Goal: Transaction & Acquisition: Book appointment/travel/reservation

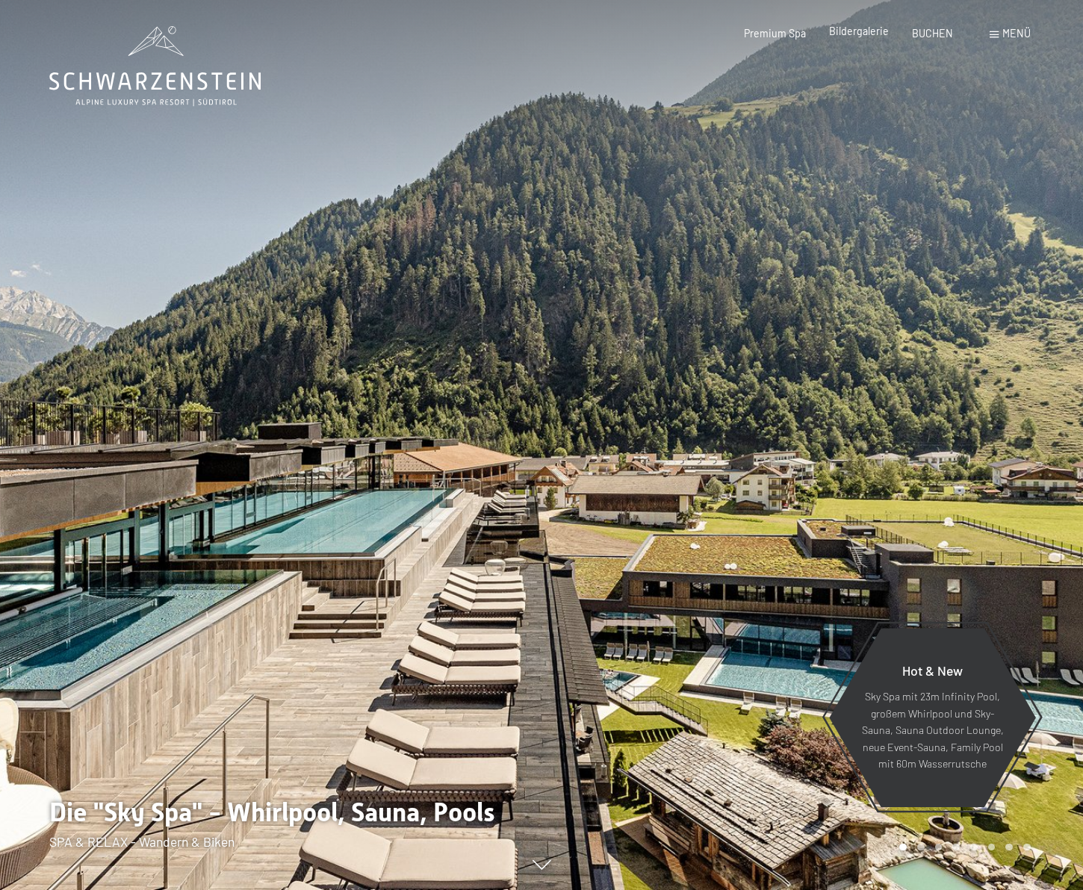
click at [878, 32] on span "Bildergalerie" at bounding box center [859, 31] width 60 height 13
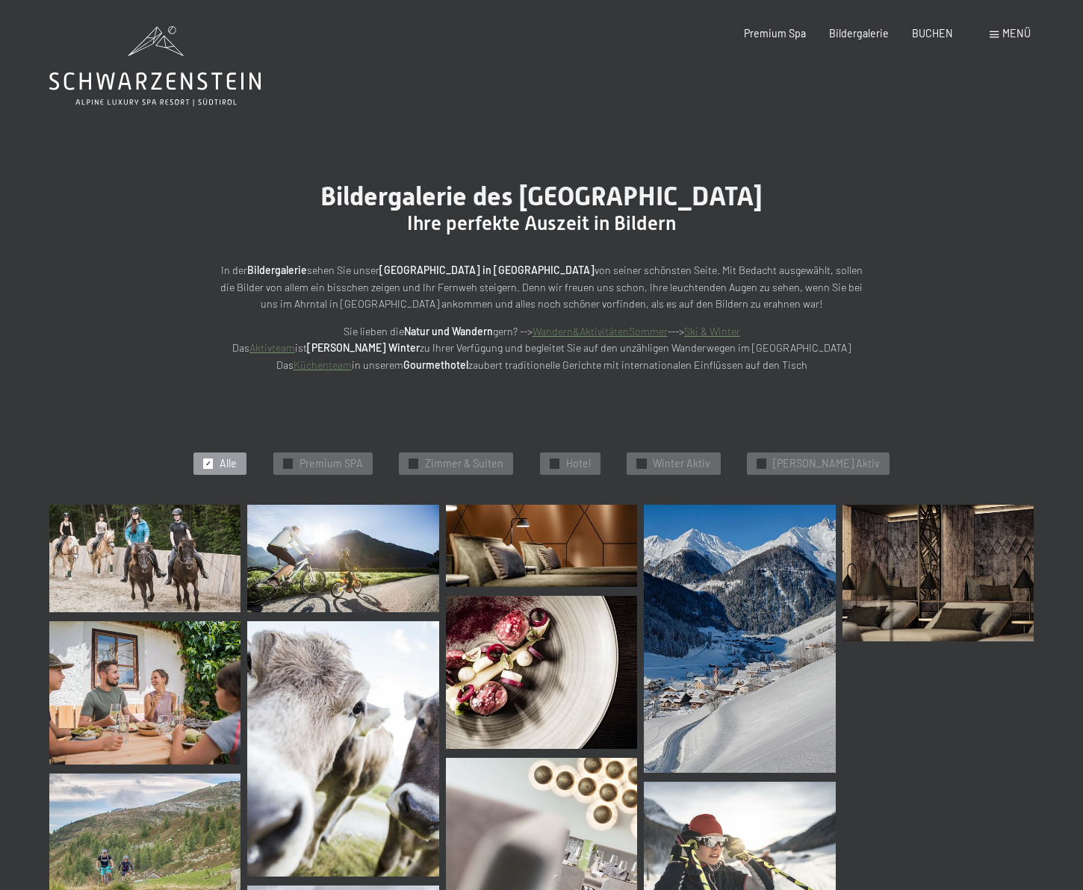
click at [929, 29] on span "BUCHEN" at bounding box center [932, 33] width 41 height 13
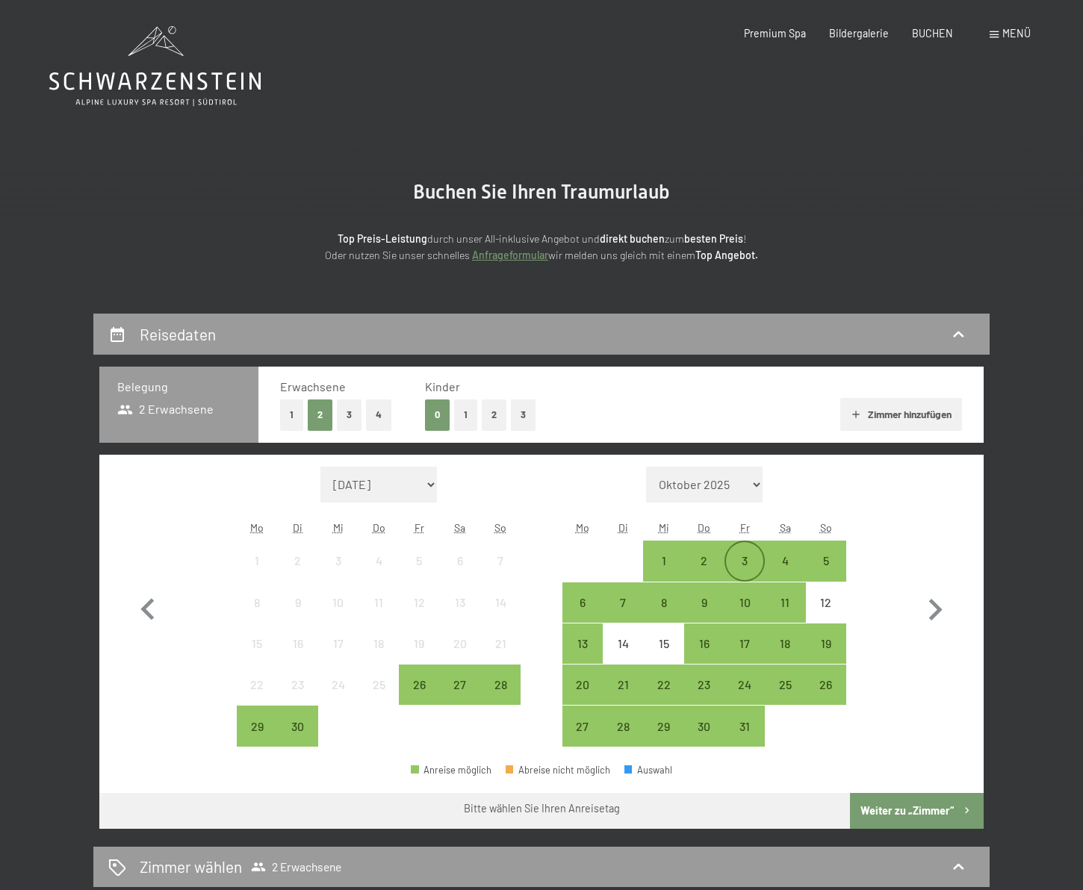
click at [761, 559] on div "3" at bounding box center [744, 573] width 37 height 37
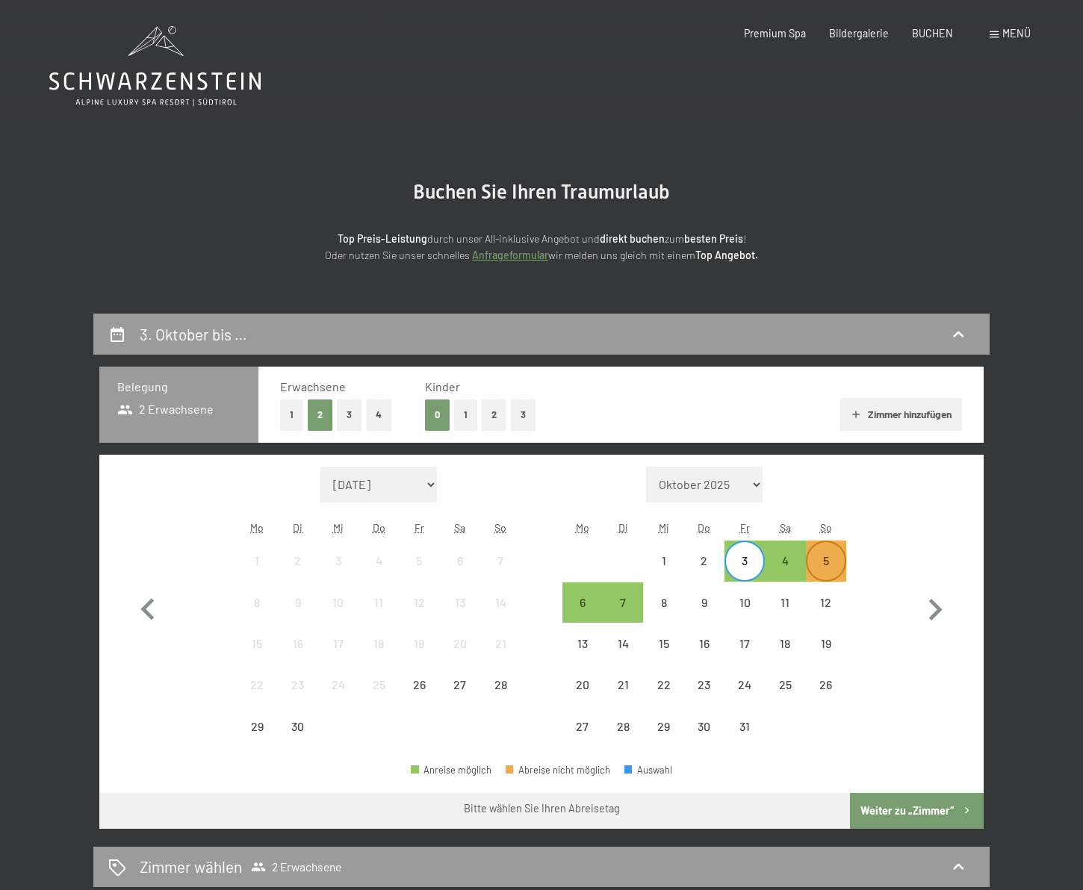
click at [833, 559] on div "5" at bounding box center [825, 573] width 37 height 37
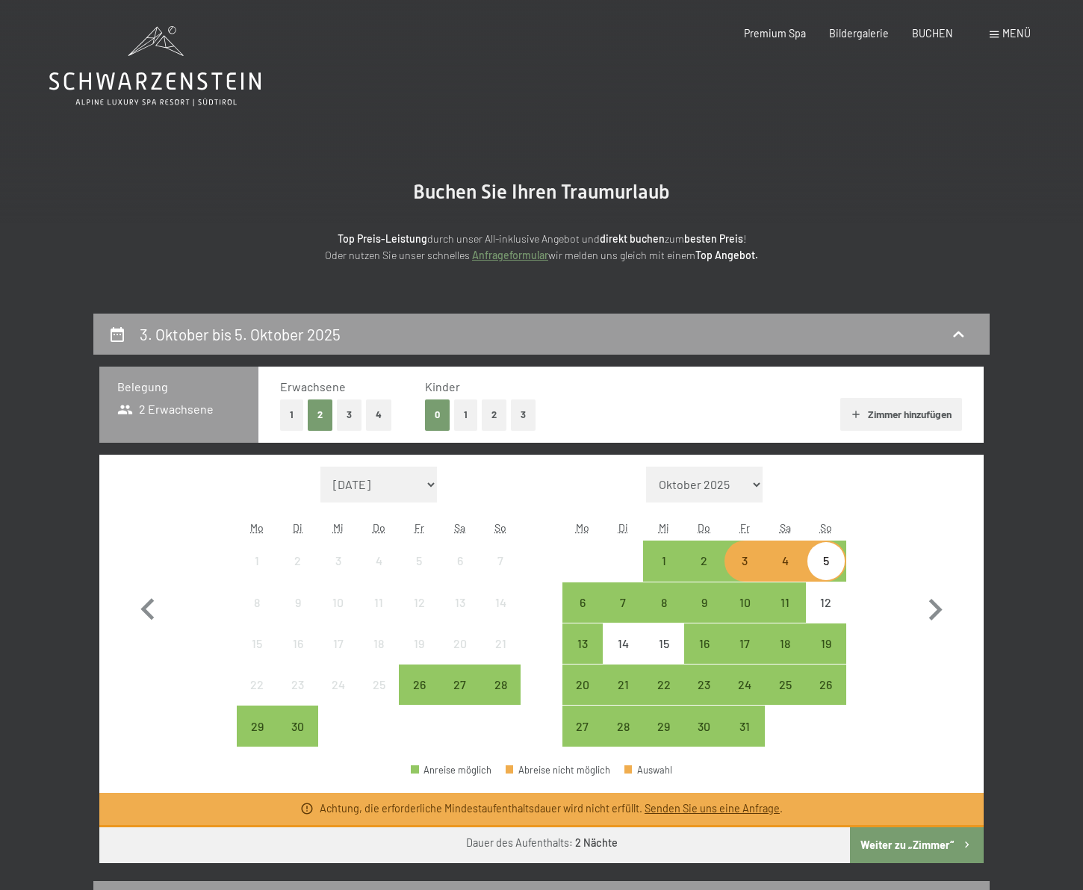
click at [916, 843] on button "Weiter zu „Zimmer“" at bounding box center [917, 845] width 134 height 36
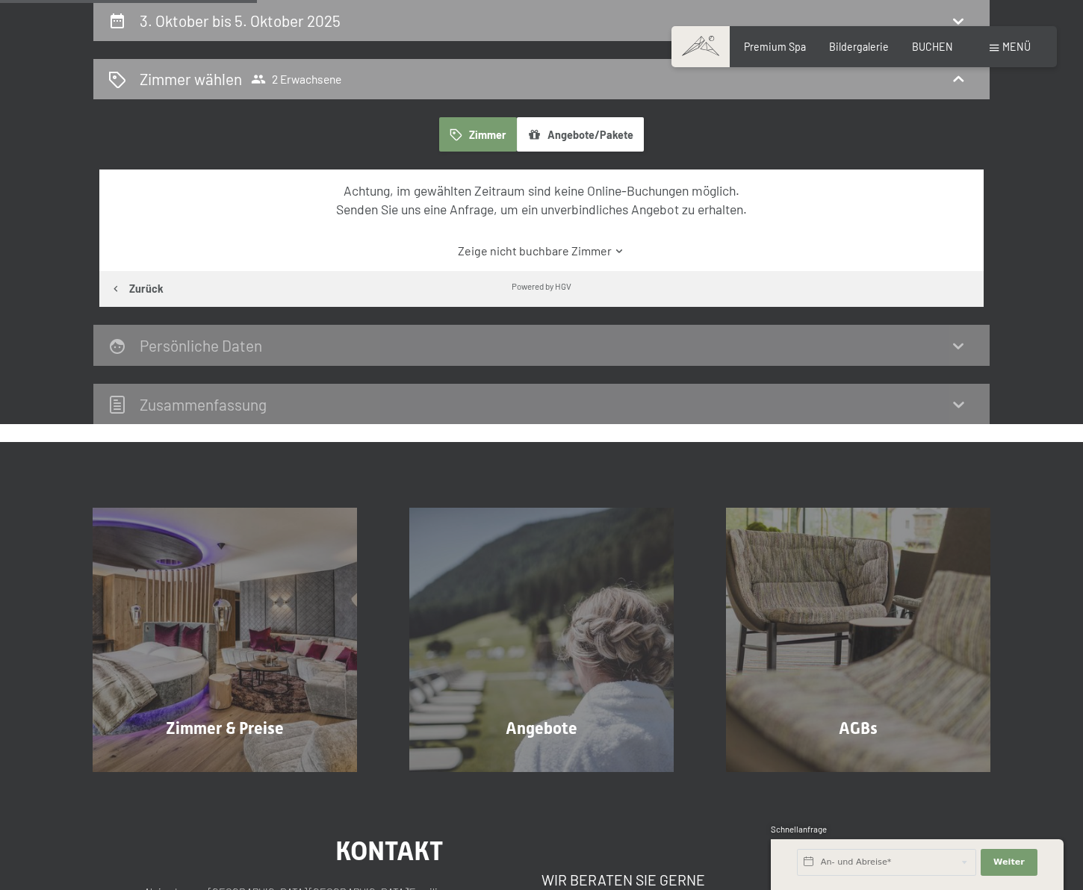
click at [612, 245] on link "Zeige nicht buchbare Zimmer" at bounding box center [541, 251] width 831 height 16
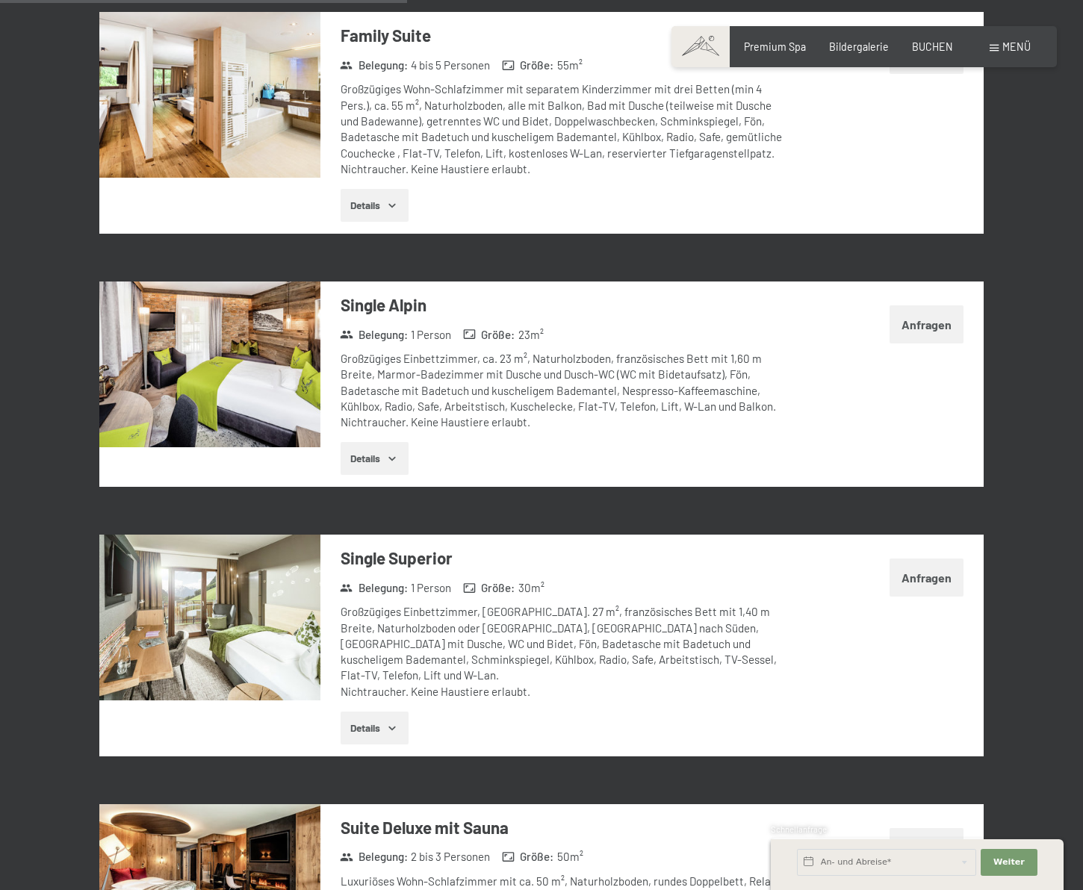
scroll to position [2031, 0]
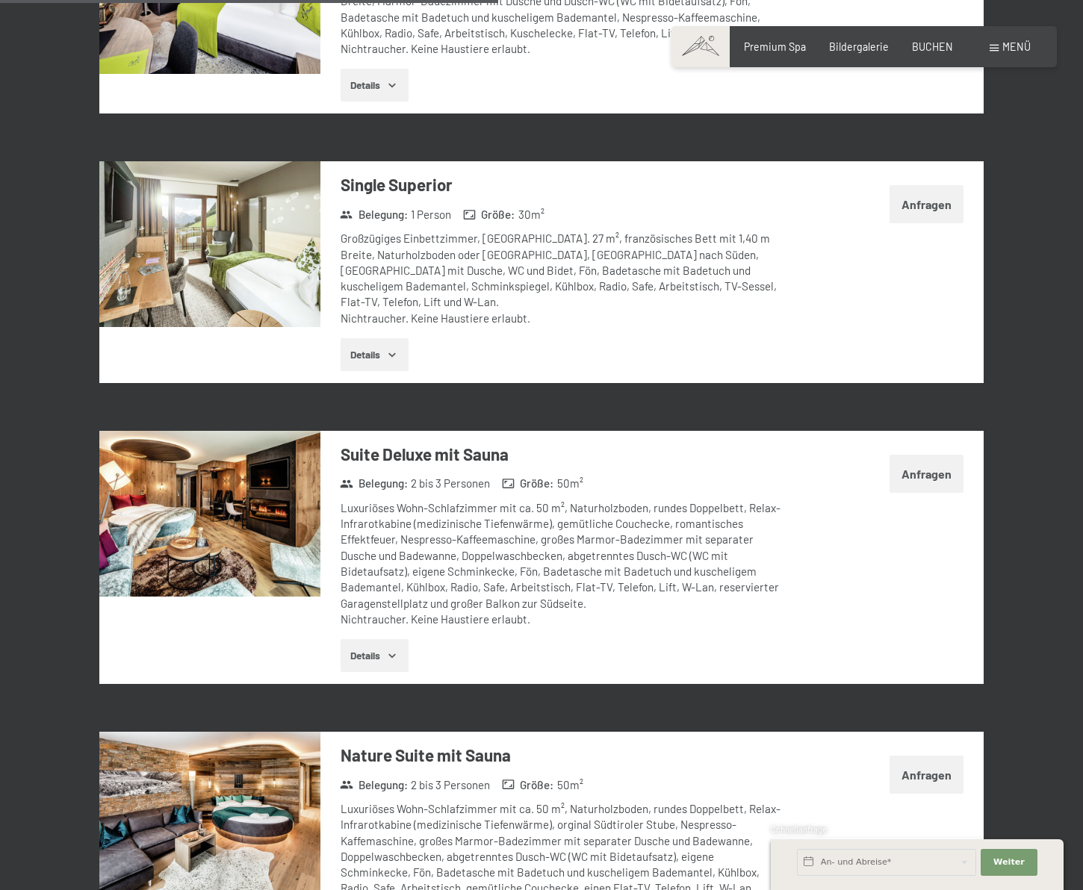
click at [72, 509] on div "3. Oktober bis 5. Oktober 2025 Zimmer wählen 2 Erwachsene Zimmer Angebote/Paket…" at bounding box center [540, 304] width 995 height 4045
click at [173, 476] on img at bounding box center [209, 514] width 221 height 166
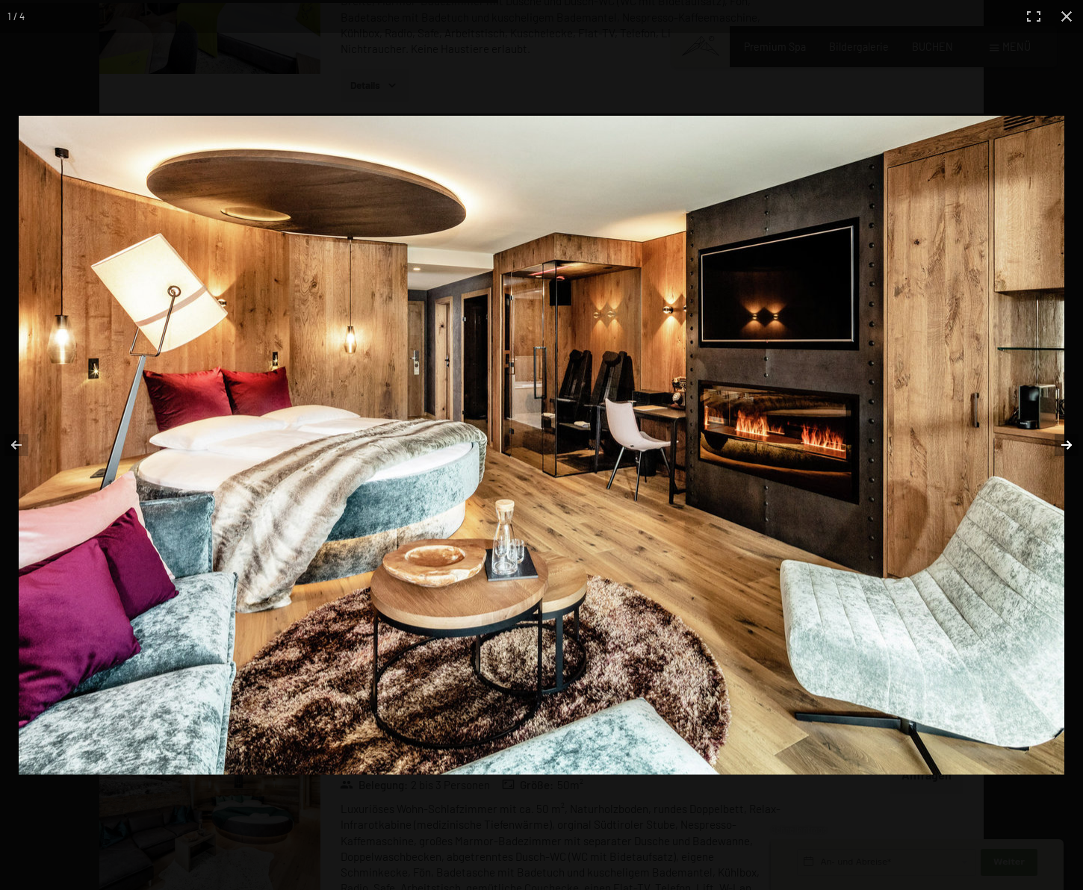
click at [1069, 441] on button "button" at bounding box center [1057, 445] width 52 height 75
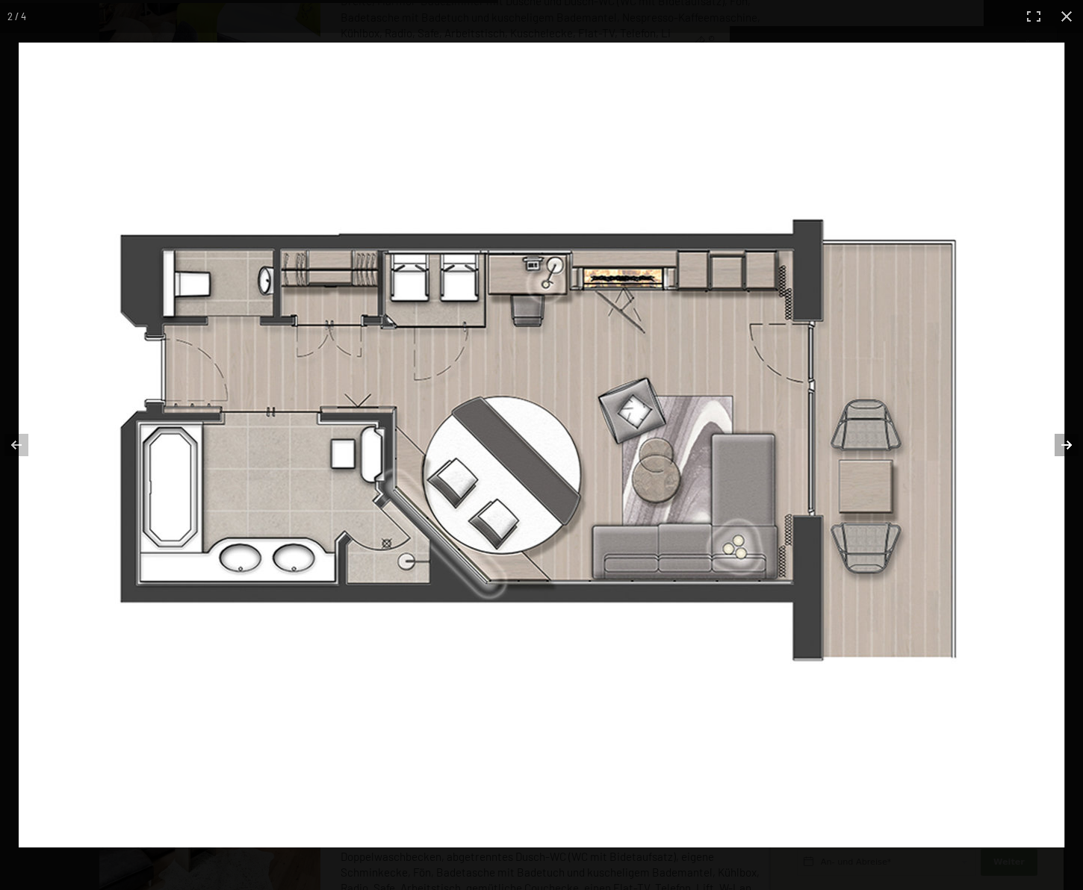
click at [1069, 441] on button "button" at bounding box center [1057, 445] width 52 height 75
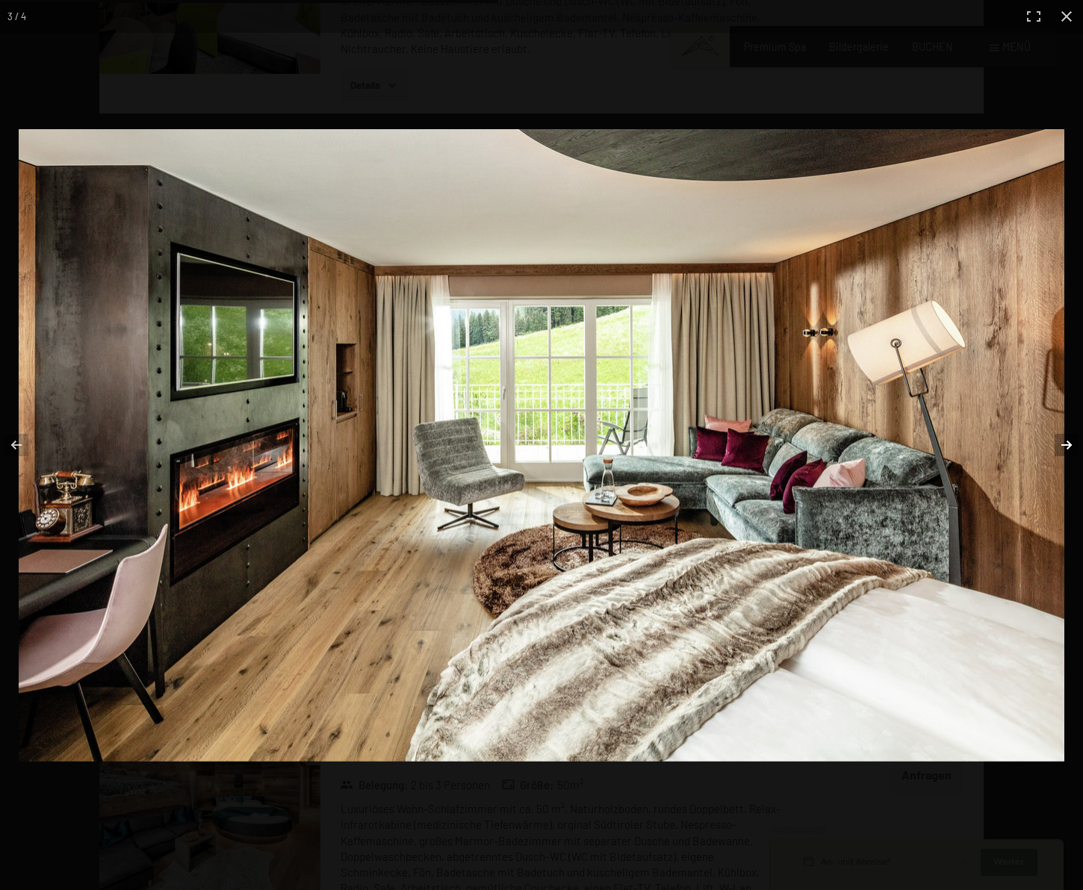
click at [1069, 441] on button "button" at bounding box center [1057, 445] width 52 height 75
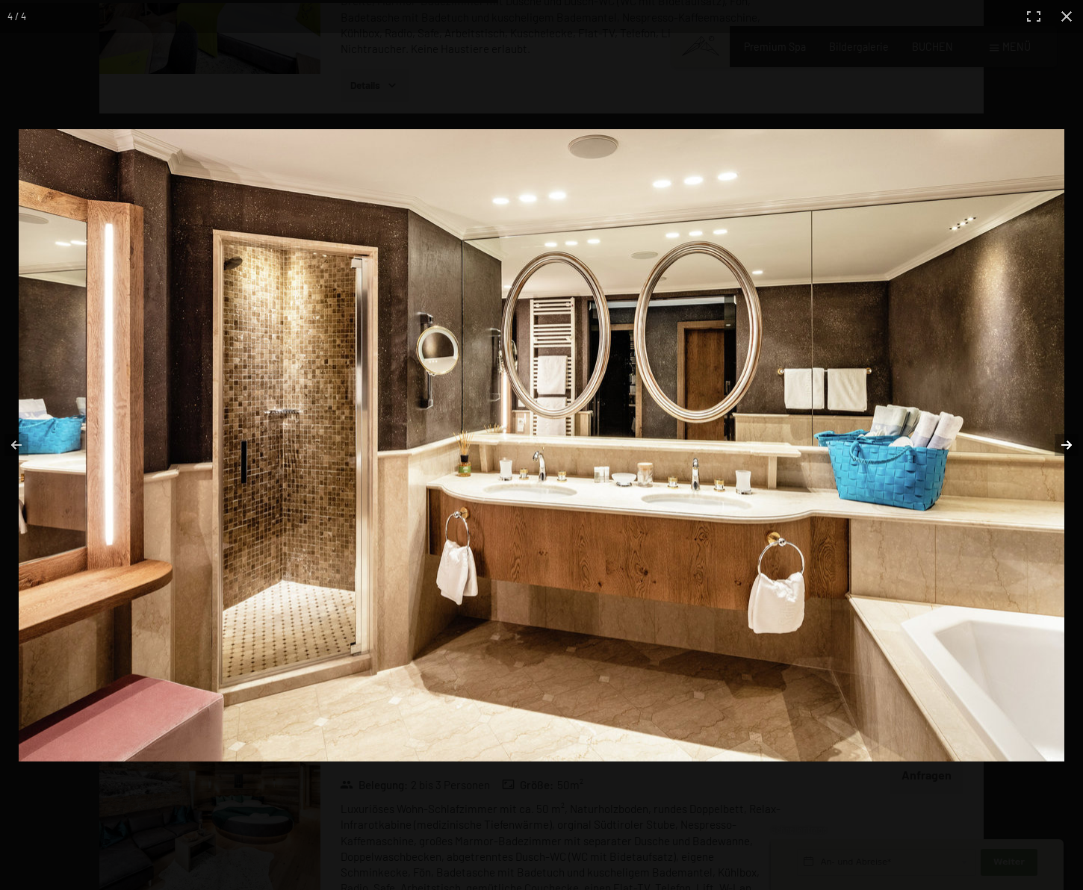
click at [1069, 441] on button "button" at bounding box center [1057, 445] width 52 height 75
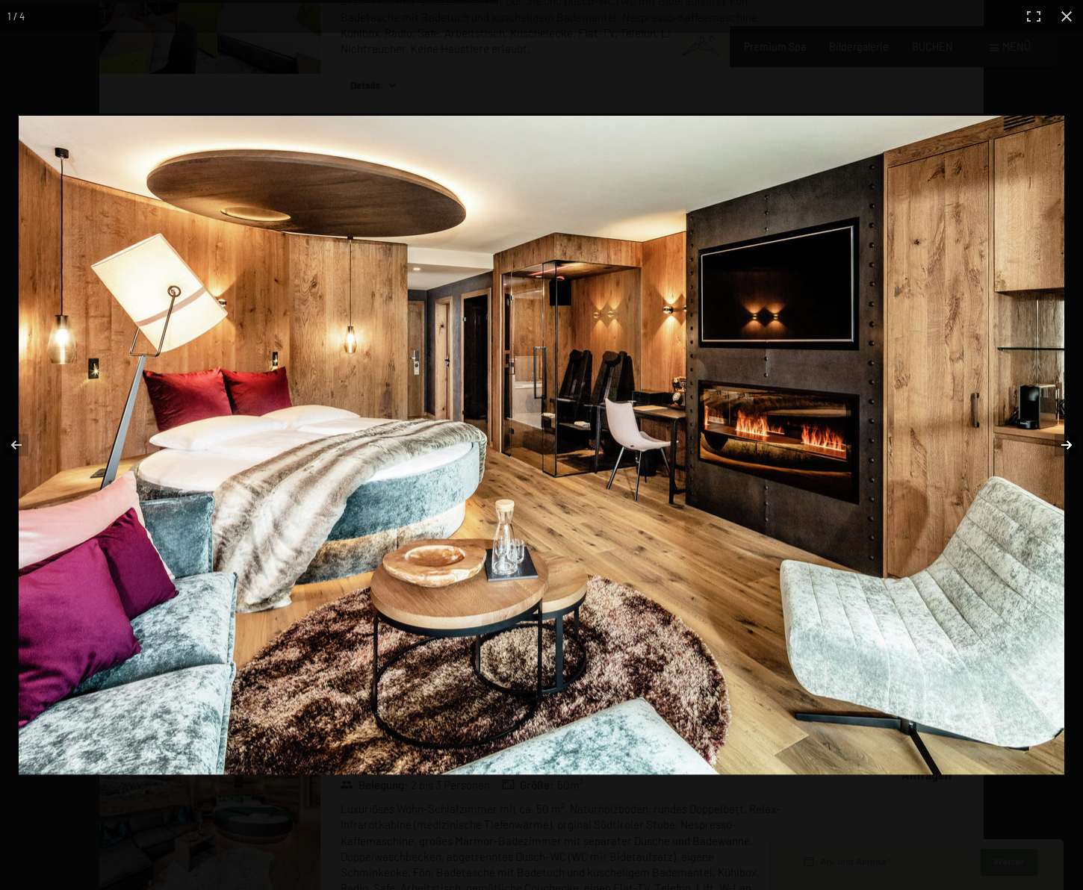
click at [1069, 441] on button "button" at bounding box center [1057, 445] width 52 height 75
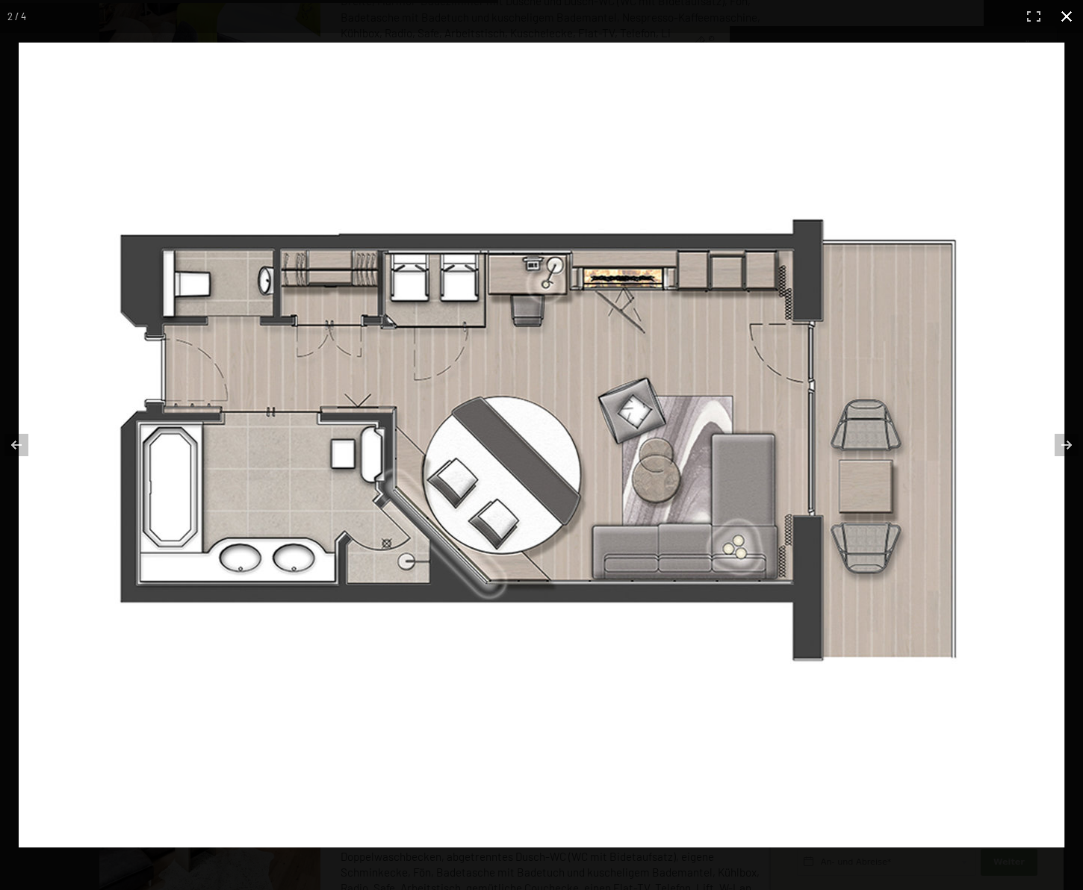
click at [1066, 16] on button "button" at bounding box center [1066, 16] width 33 height 33
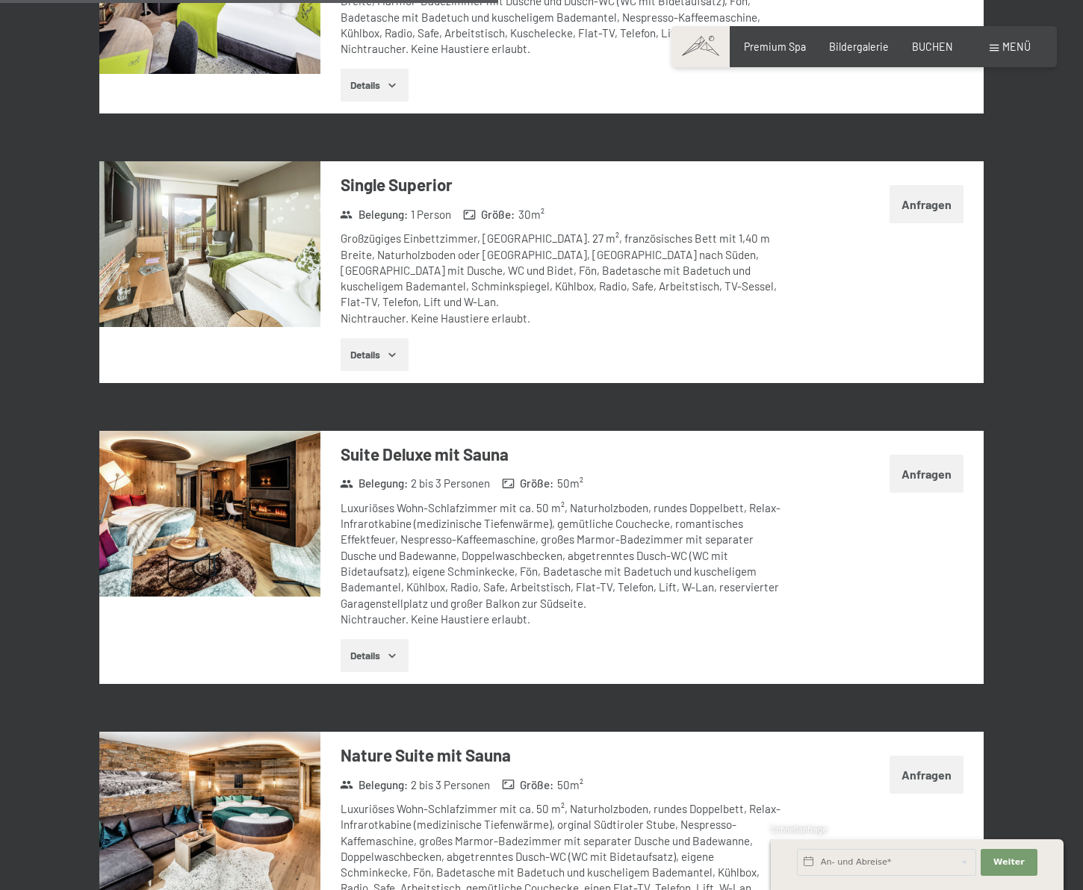
scroll to position [2181, 0]
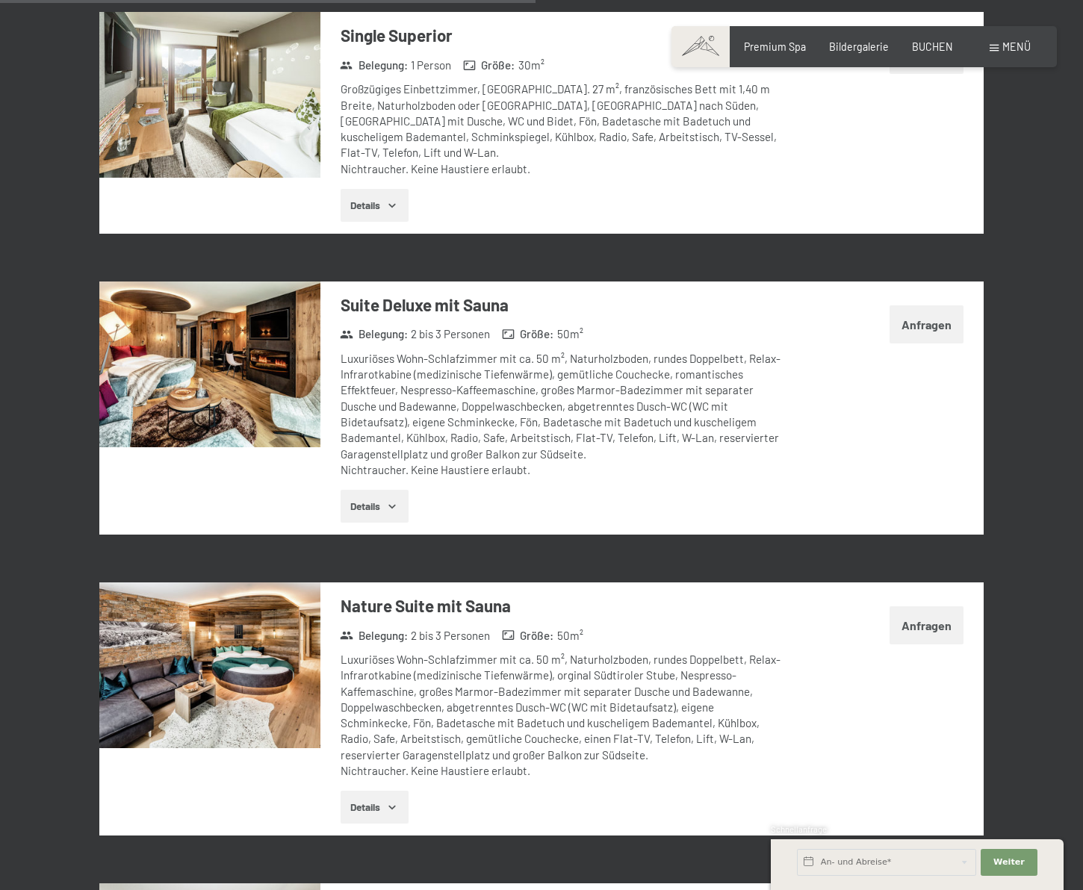
click at [261, 686] on img at bounding box center [209, 666] width 221 height 166
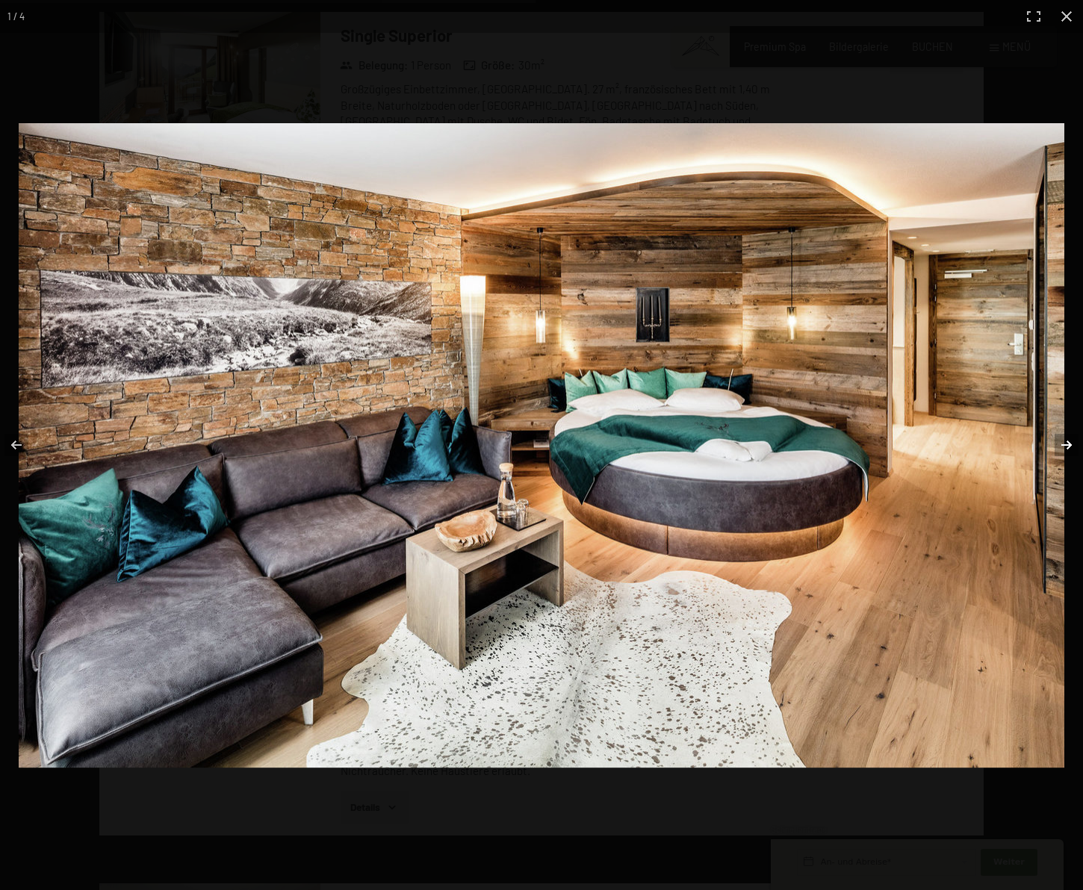
click at [1069, 432] on button "button" at bounding box center [1057, 445] width 52 height 75
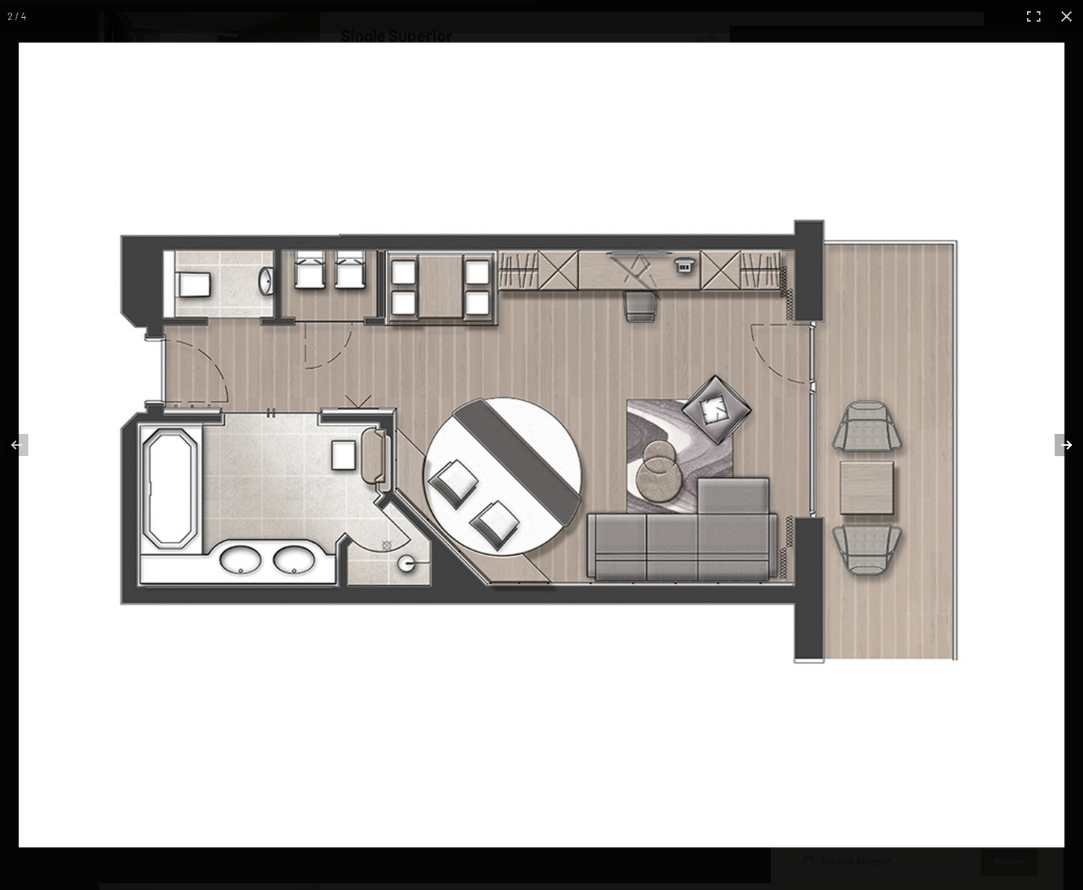
click at [1069, 432] on button "button" at bounding box center [1057, 445] width 52 height 75
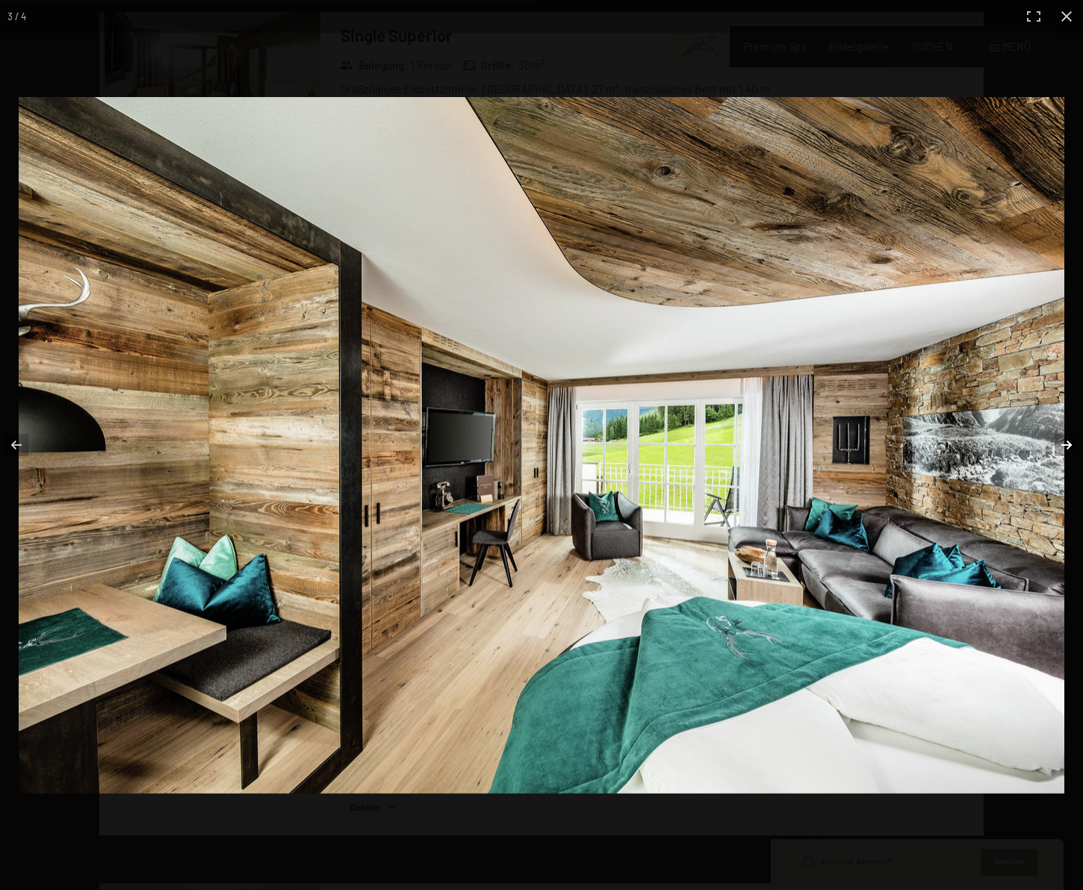
click at [1069, 432] on button "button" at bounding box center [1057, 445] width 52 height 75
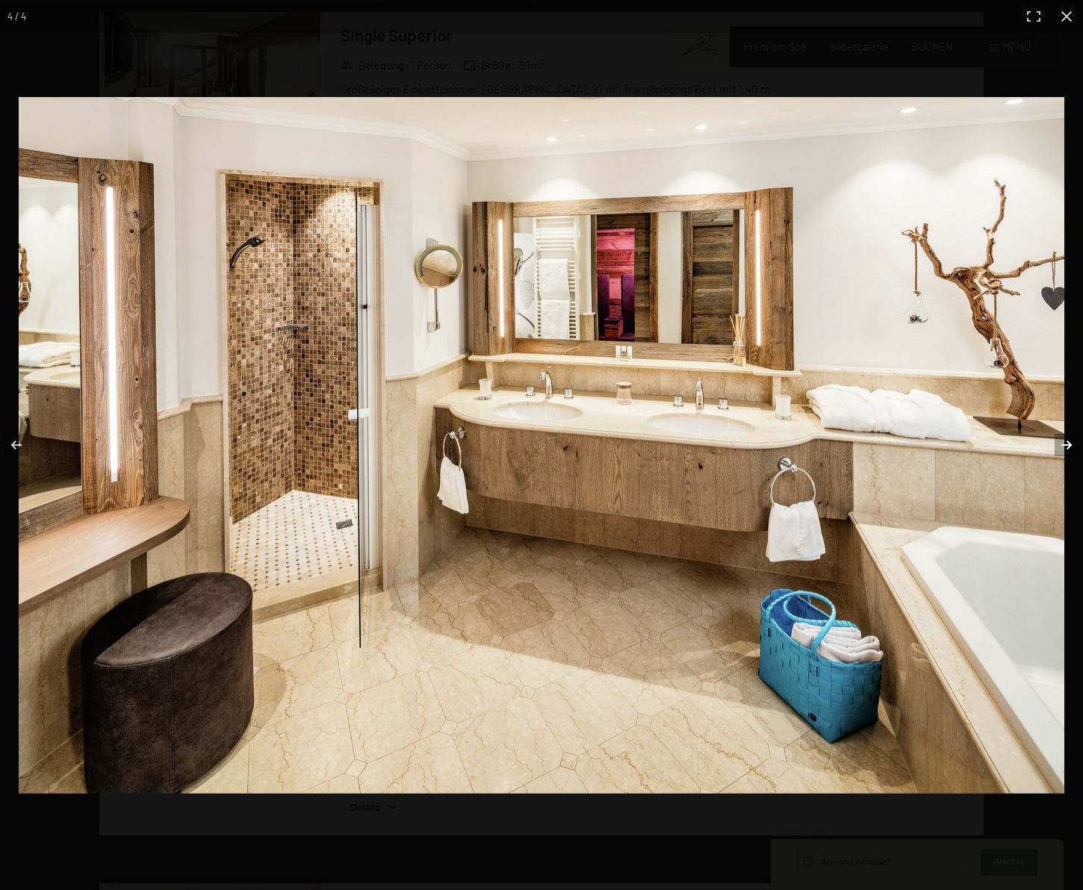
click at [1069, 432] on button "button" at bounding box center [1057, 445] width 52 height 75
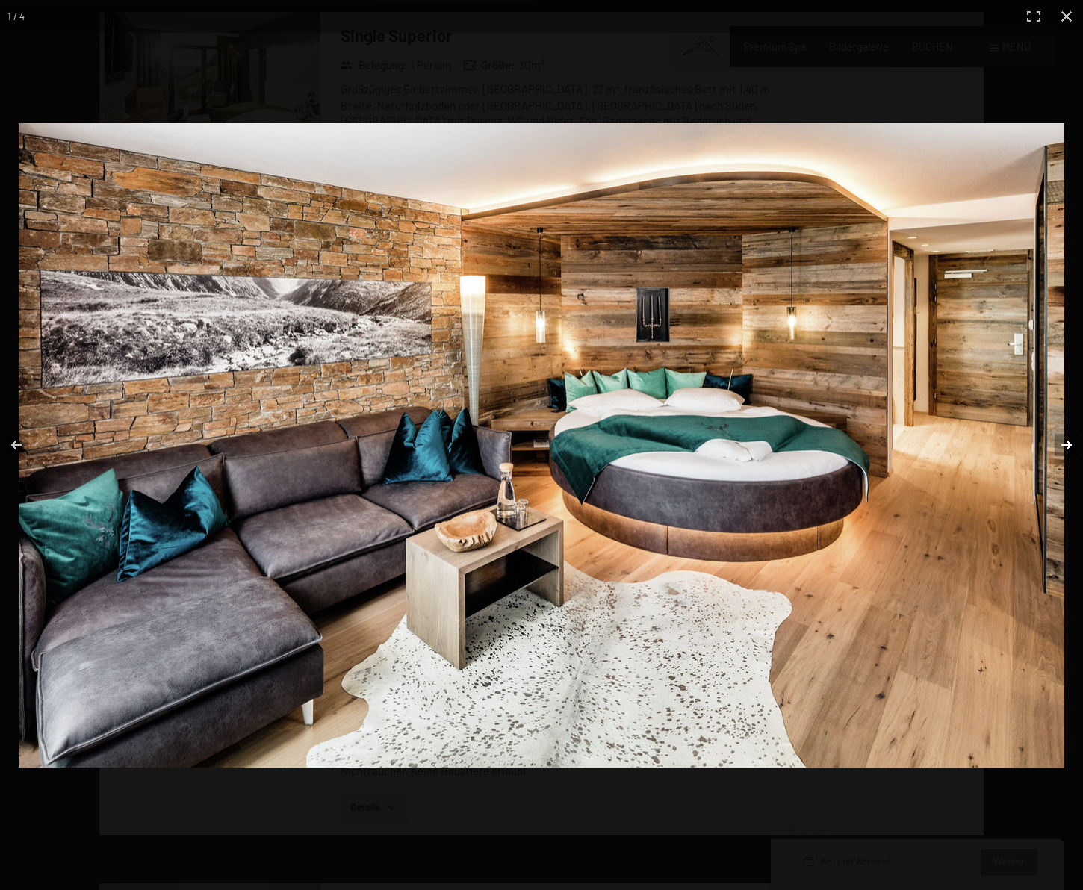
click at [1069, 432] on button "button" at bounding box center [1057, 445] width 52 height 75
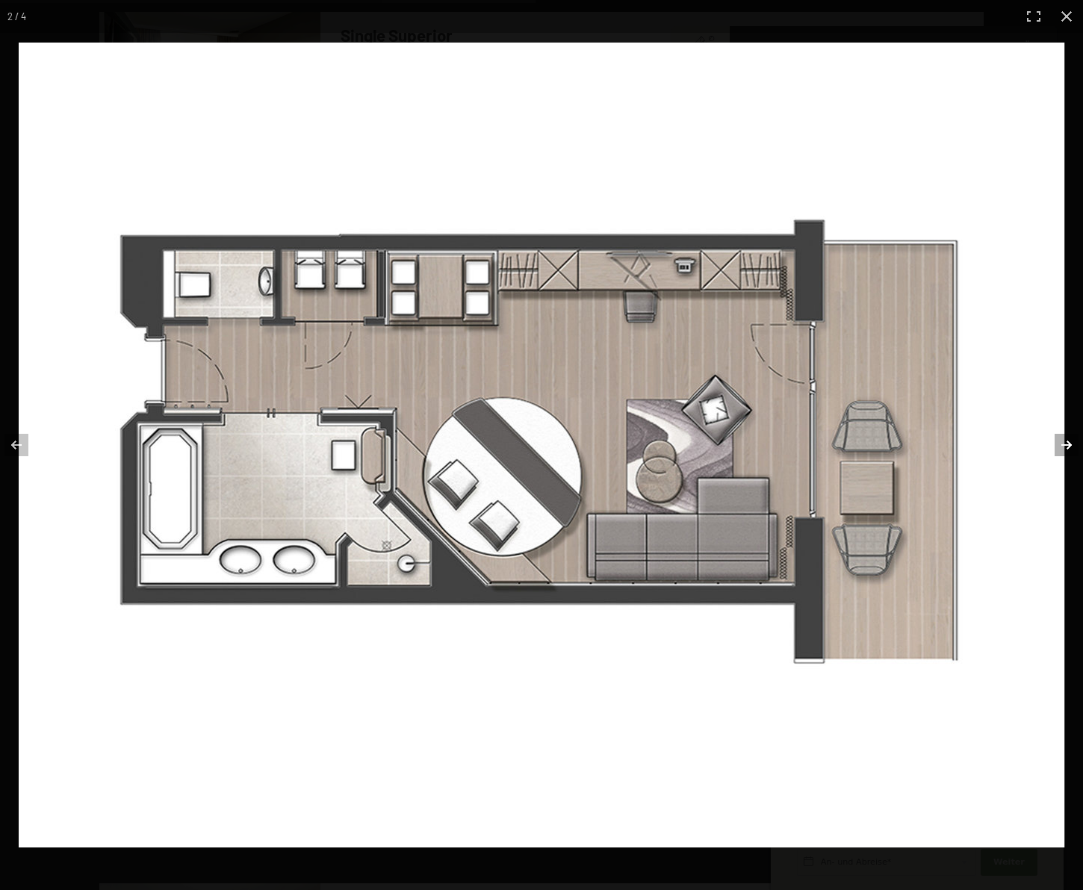
click at [1069, 432] on button "button" at bounding box center [1057, 445] width 52 height 75
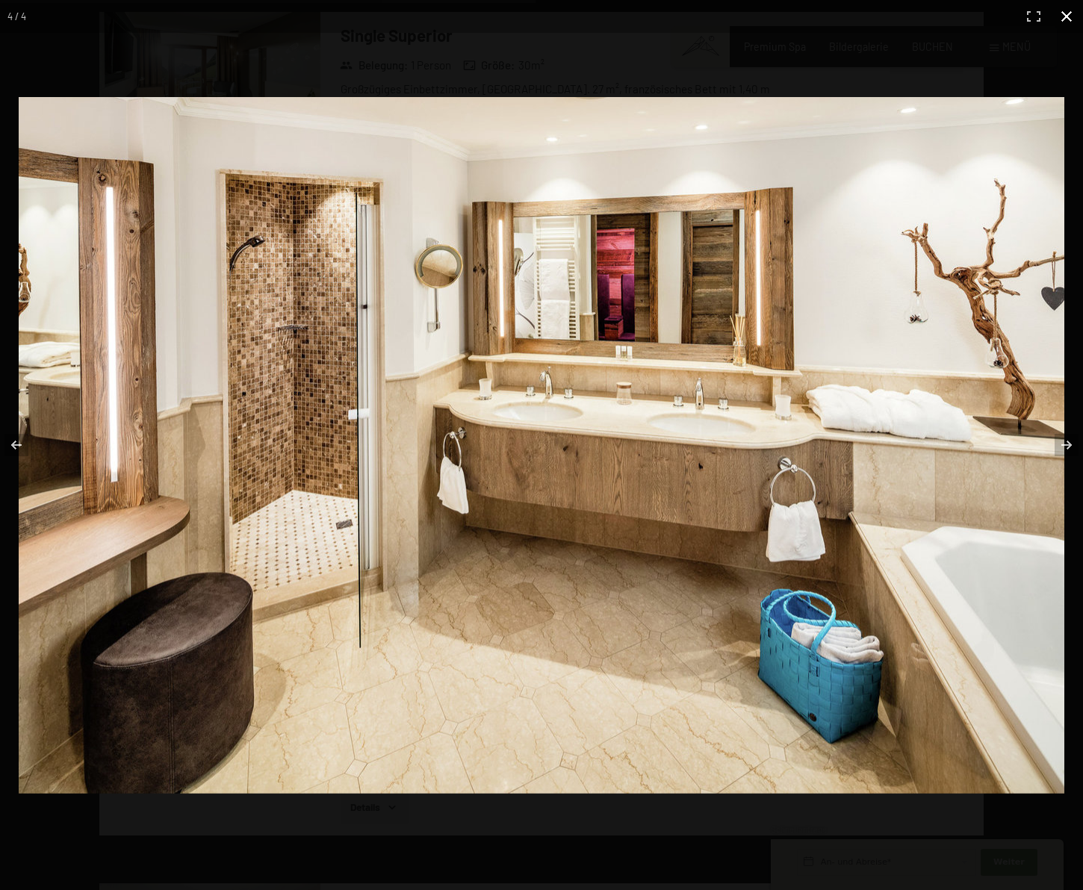
click at [1069, 15] on button "button" at bounding box center [1066, 16] width 33 height 33
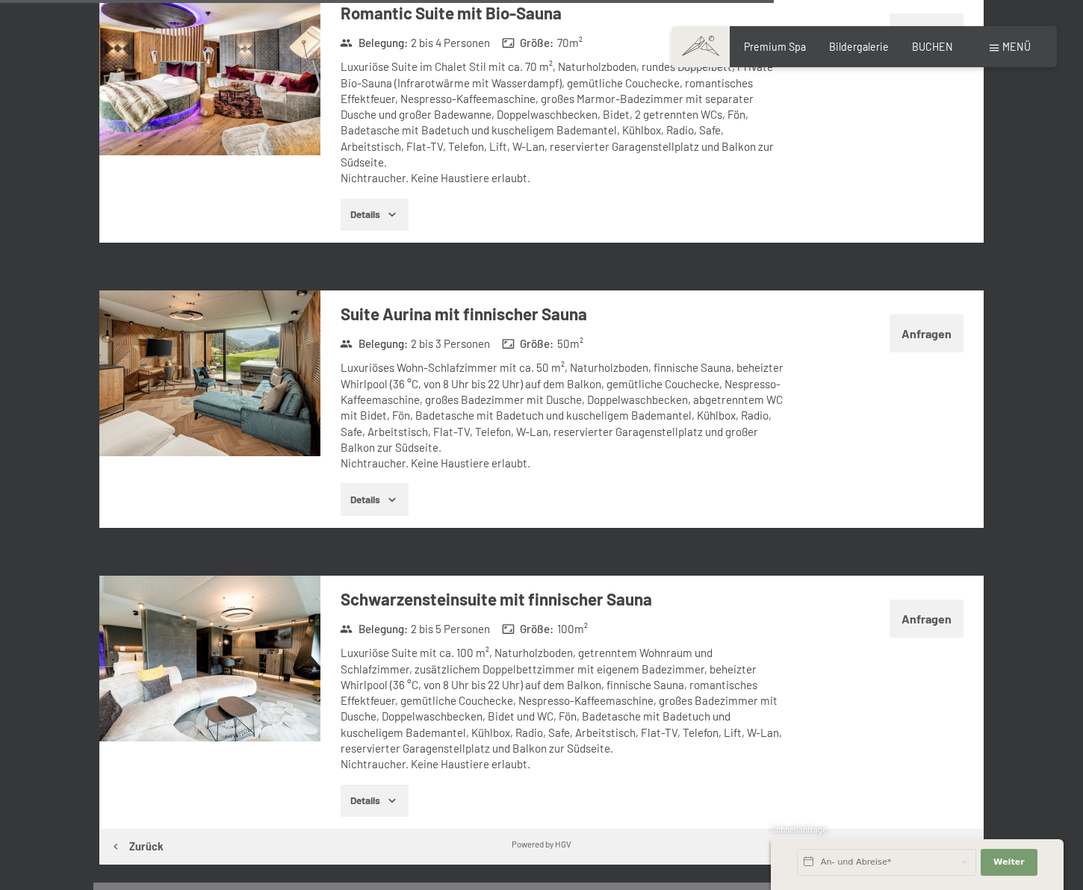
scroll to position [3002, 0]
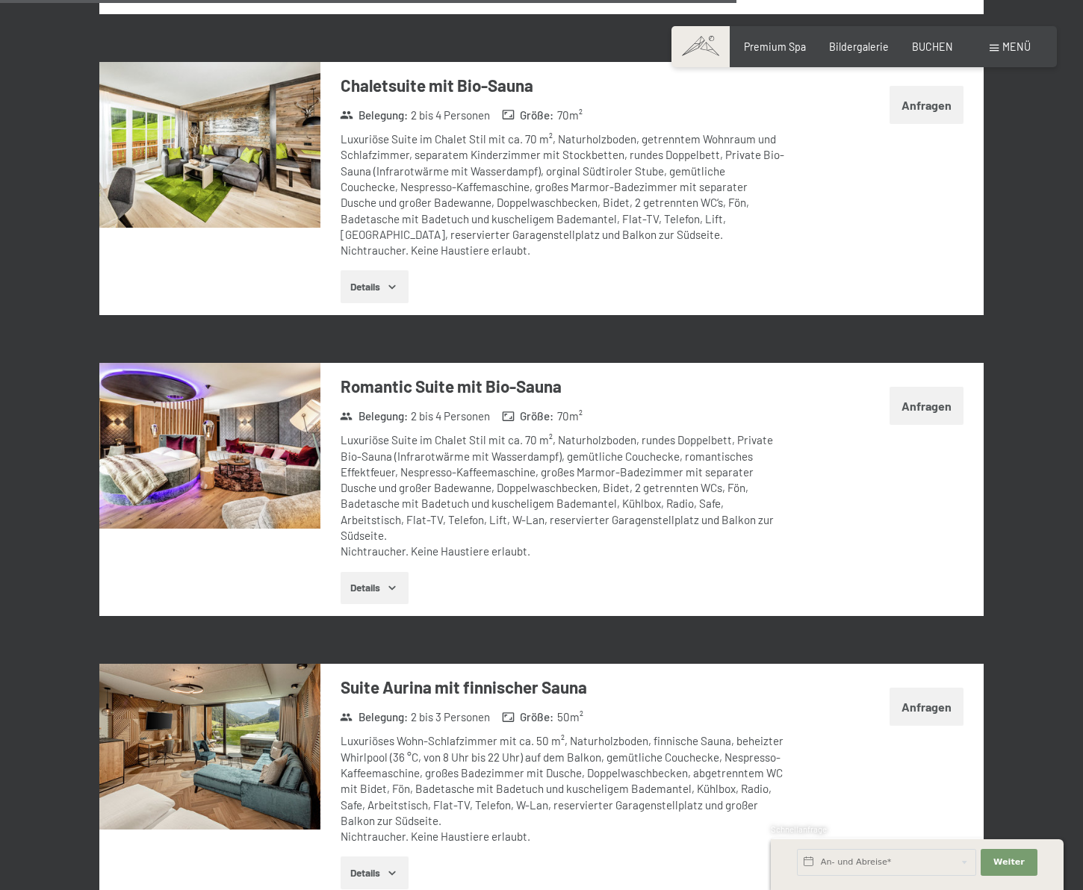
click at [192, 417] on img at bounding box center [209, 446] width 221 height 166
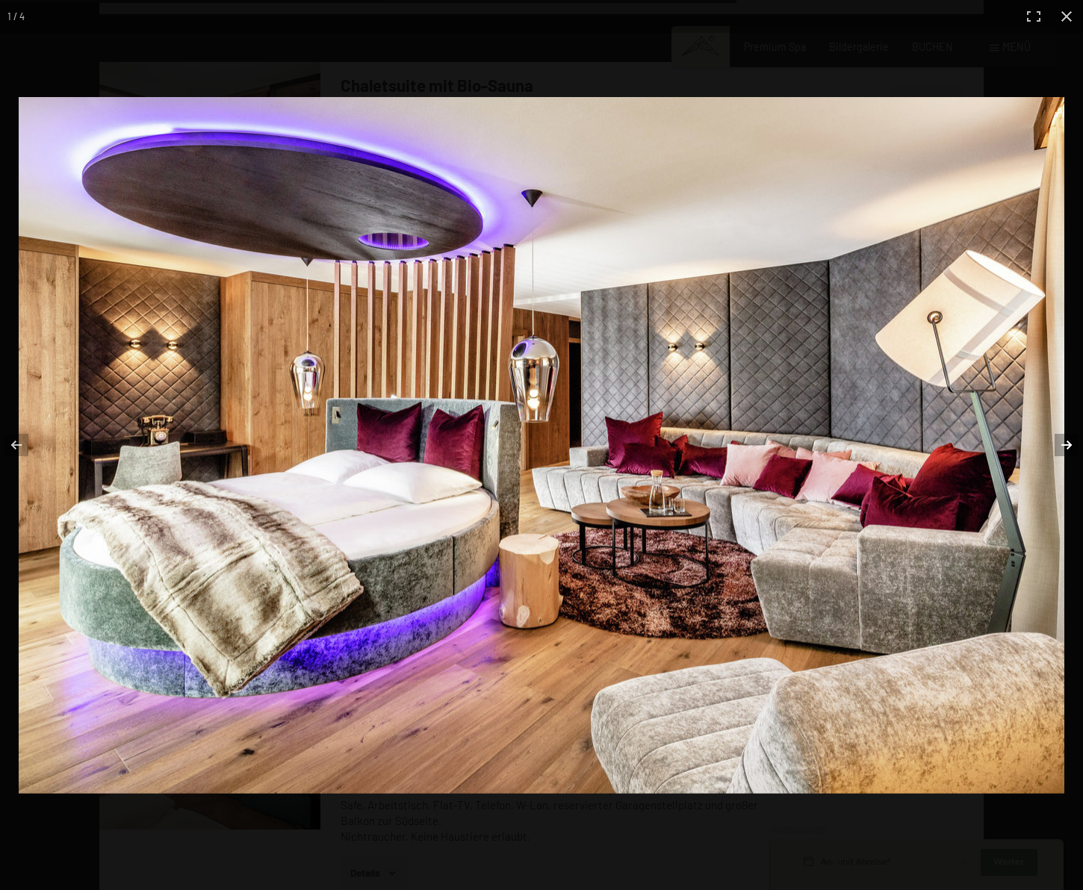
click at [1069, 446] on button "button" at bounding box center [1057, 445] width 52 height 75
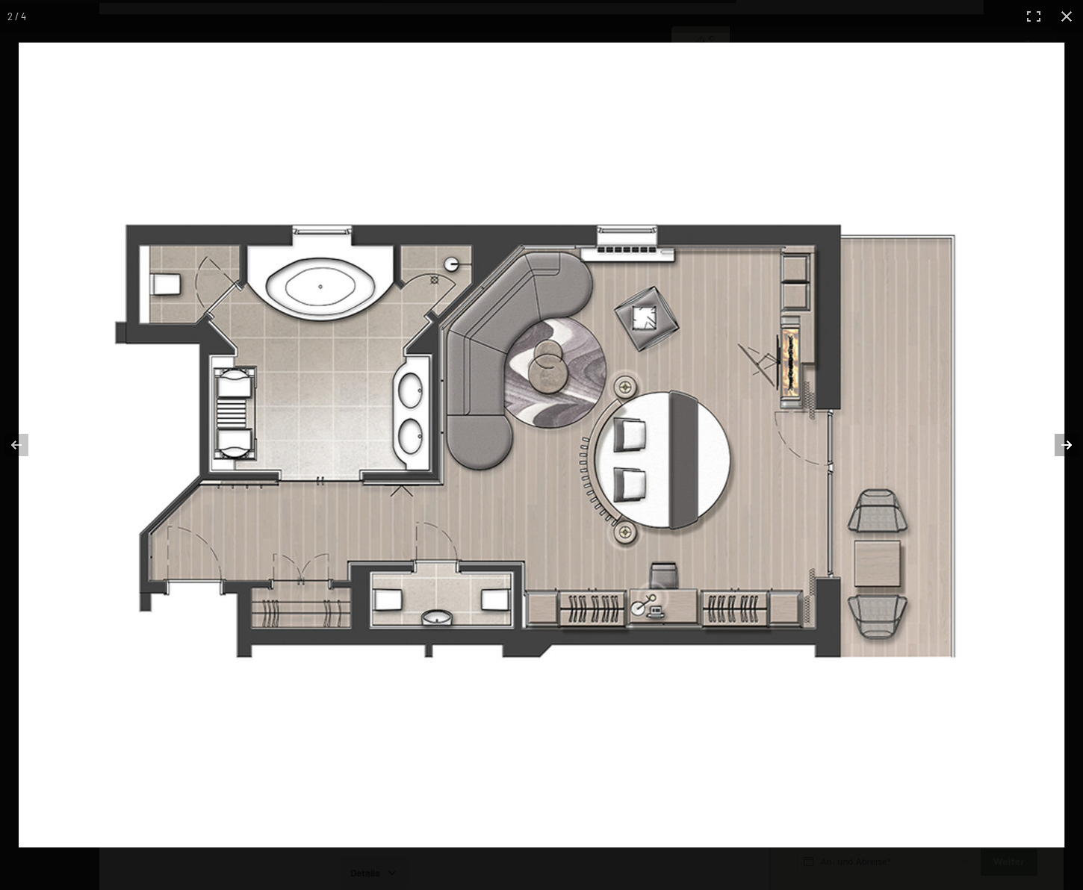
click at [1069, 446] on button "button" at bounding box center [1057, 445] width 52 height 75
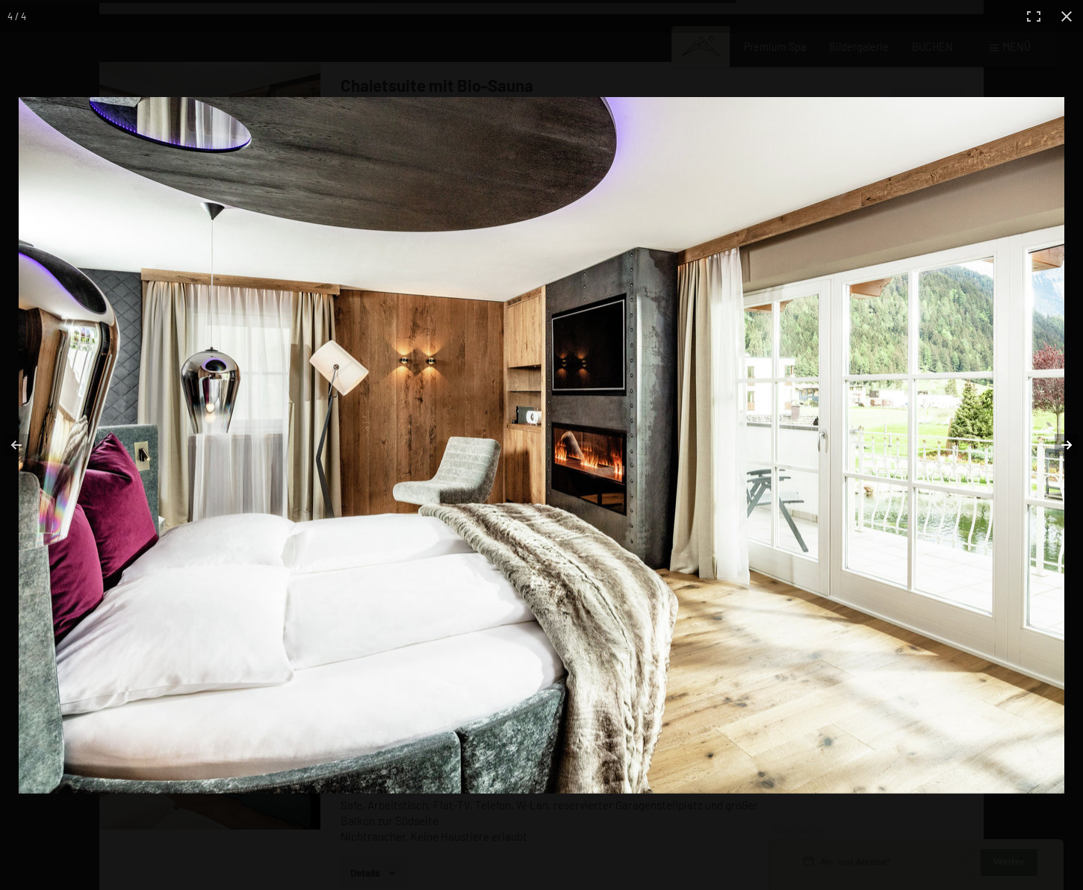
click at [1069, 446] on button "button" at bounding box center [1057, 445] width 52 height 75
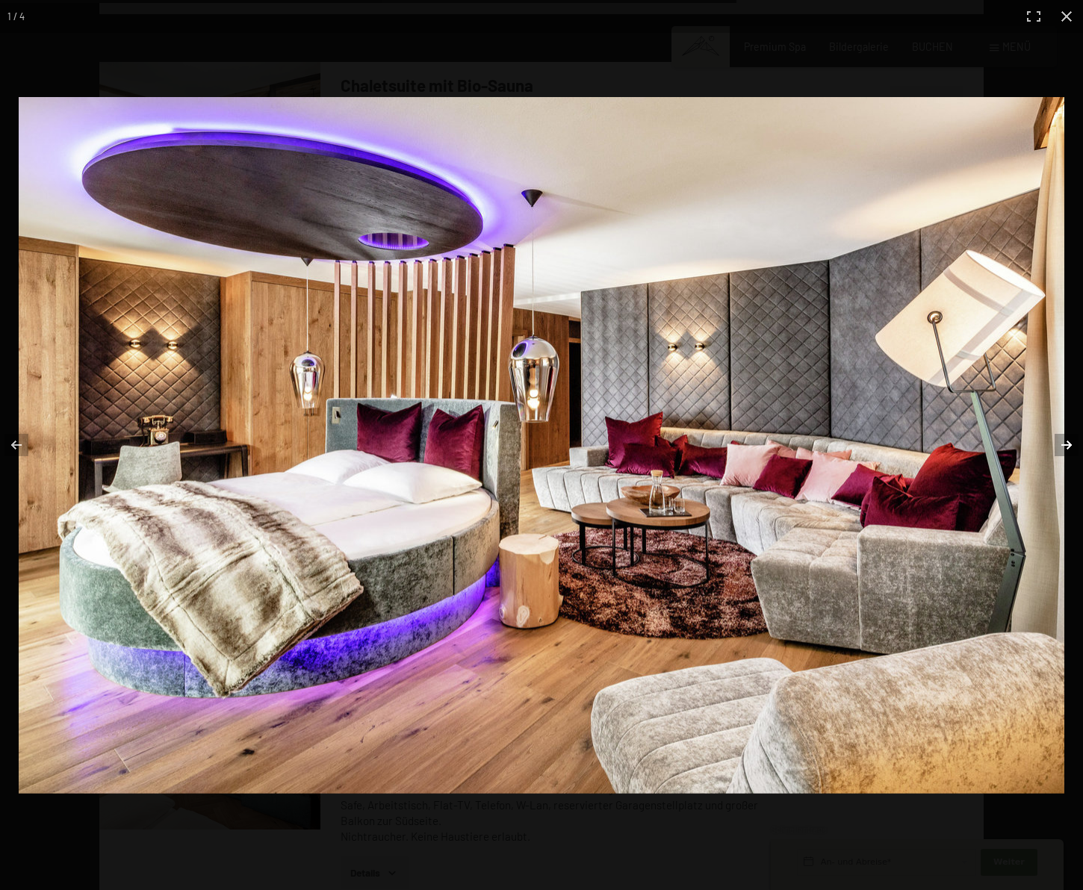
click at [1069, 444] on button "button" at bounding box center [1057, 445] width 52 height 75
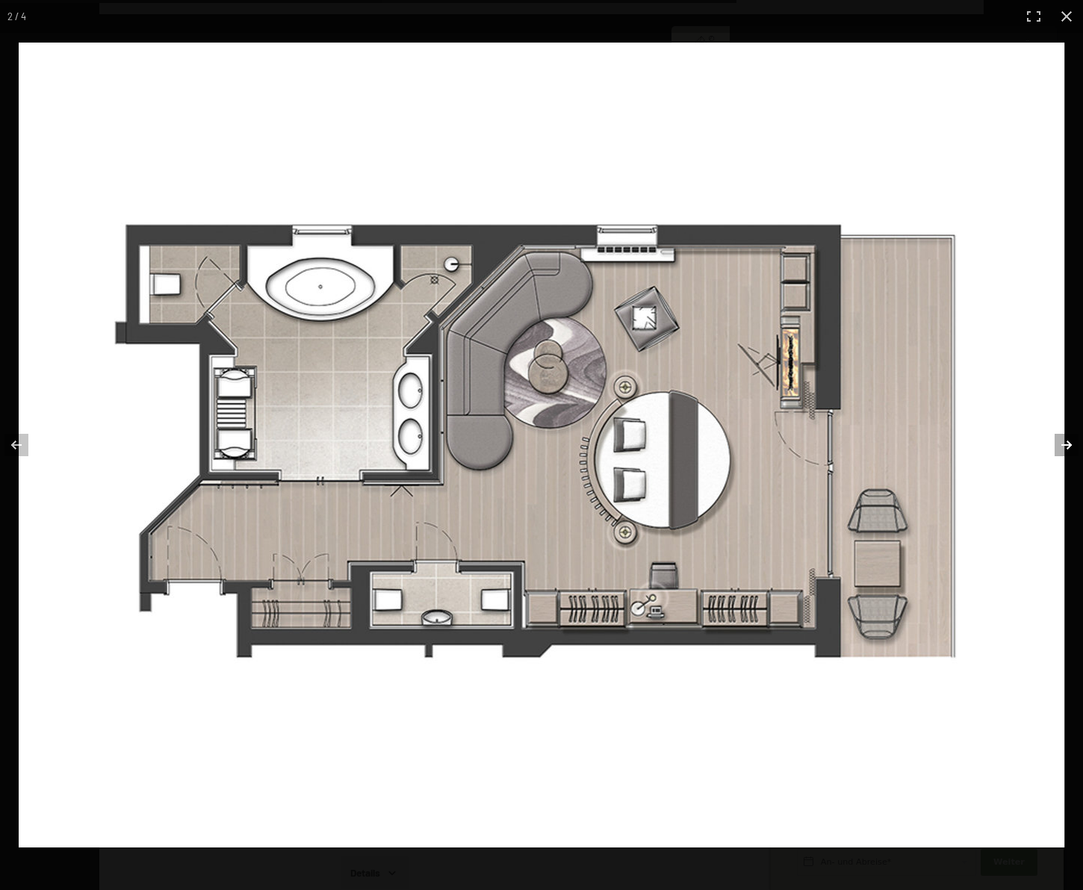
click at [1069, 444] on button "button" at bounding box center [1057, 445] width 52 height 75
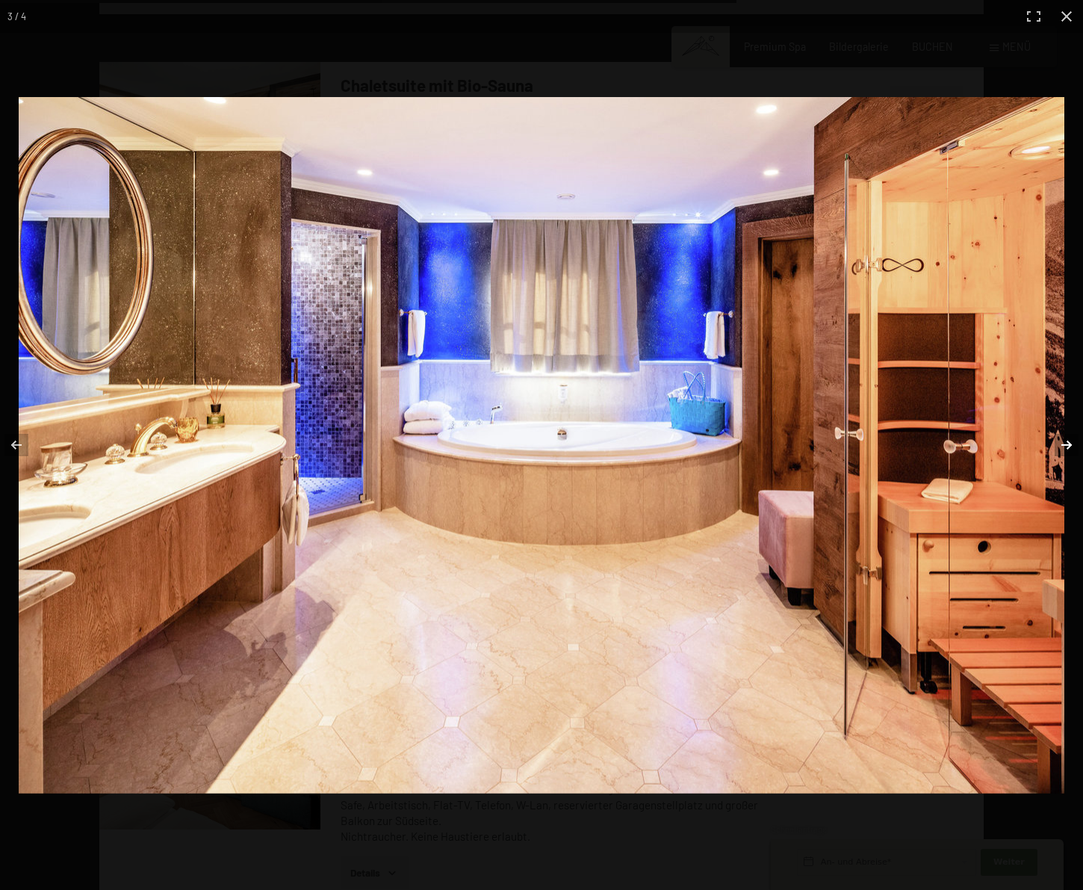
click at [1069, 444] on button "button" at bounding box center [1057, 445] width 52 height 75
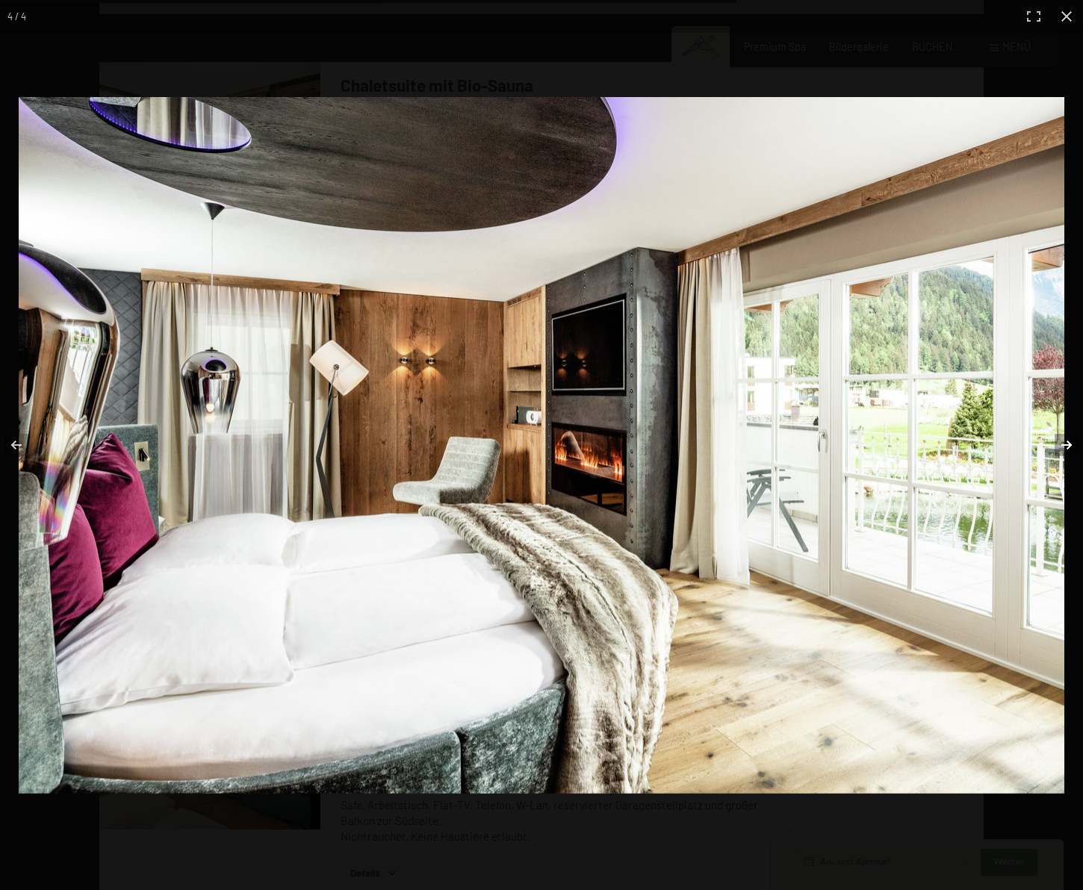
click at [1069, 444] on button "button" at bounding box center [1057, 445] width 52 height 75
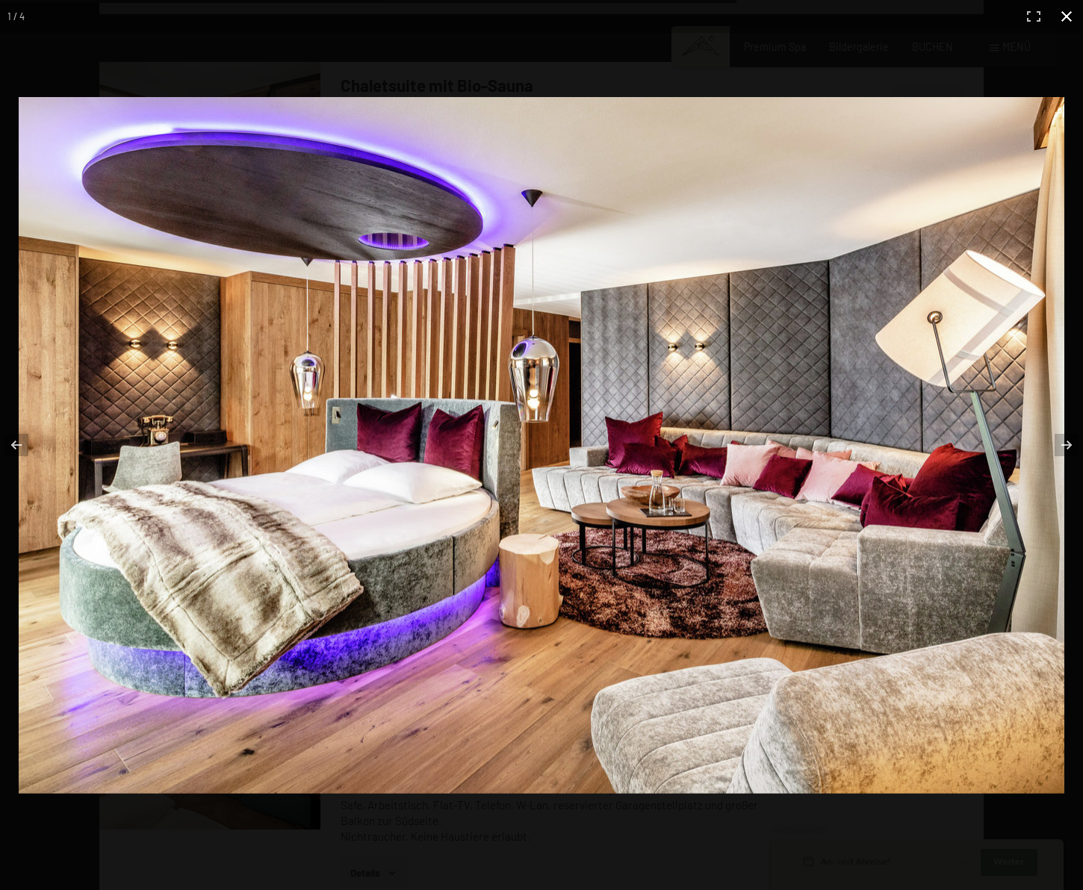
click at [1071, 13] on button "button" at bounding box center [1066, 16] width 33 height 33
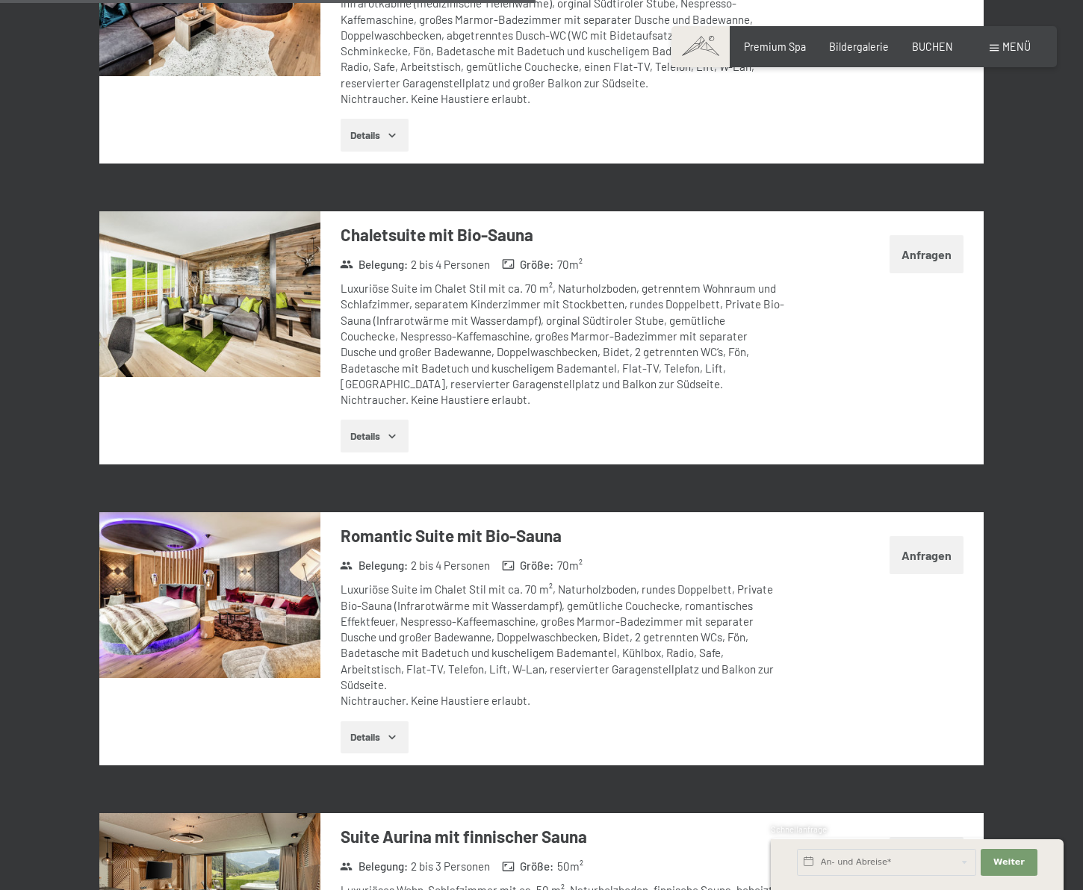
scroll to position [2106, 0]
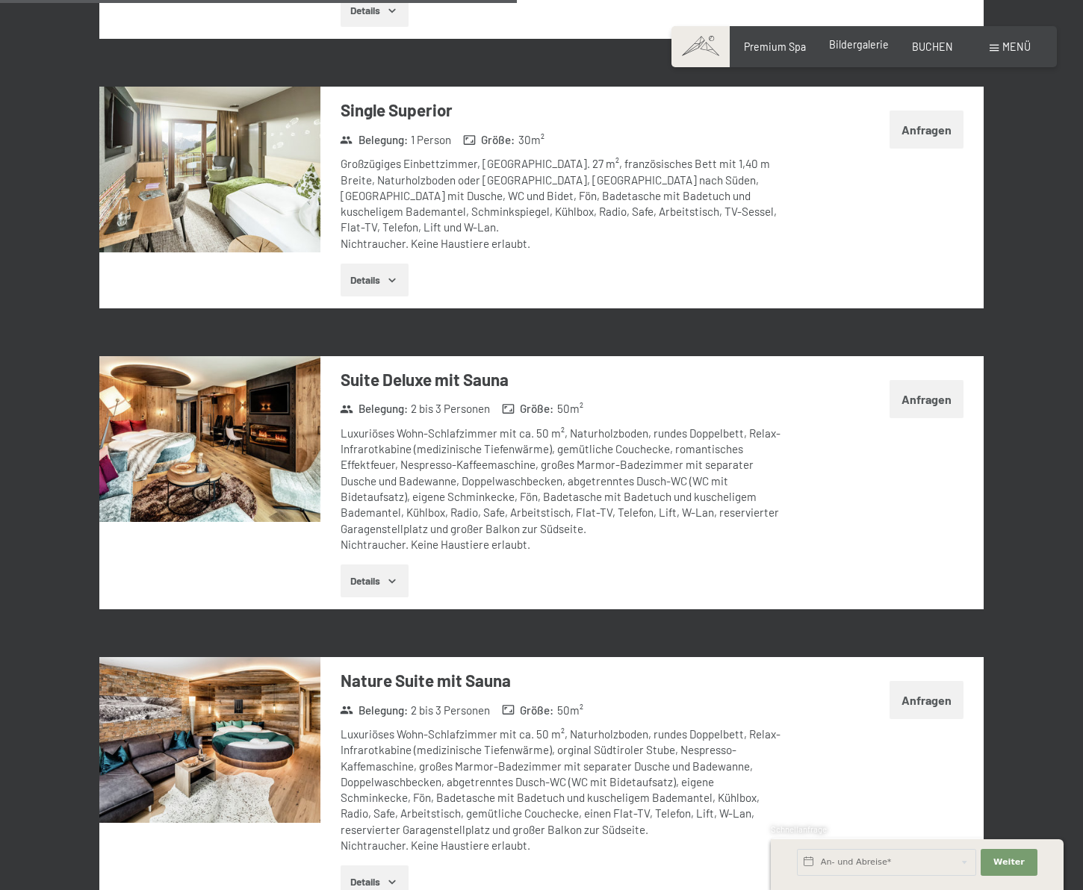
click at [853, 43] on span "Bildergalerie" at bounding box center [859, 44] width 60 height 13
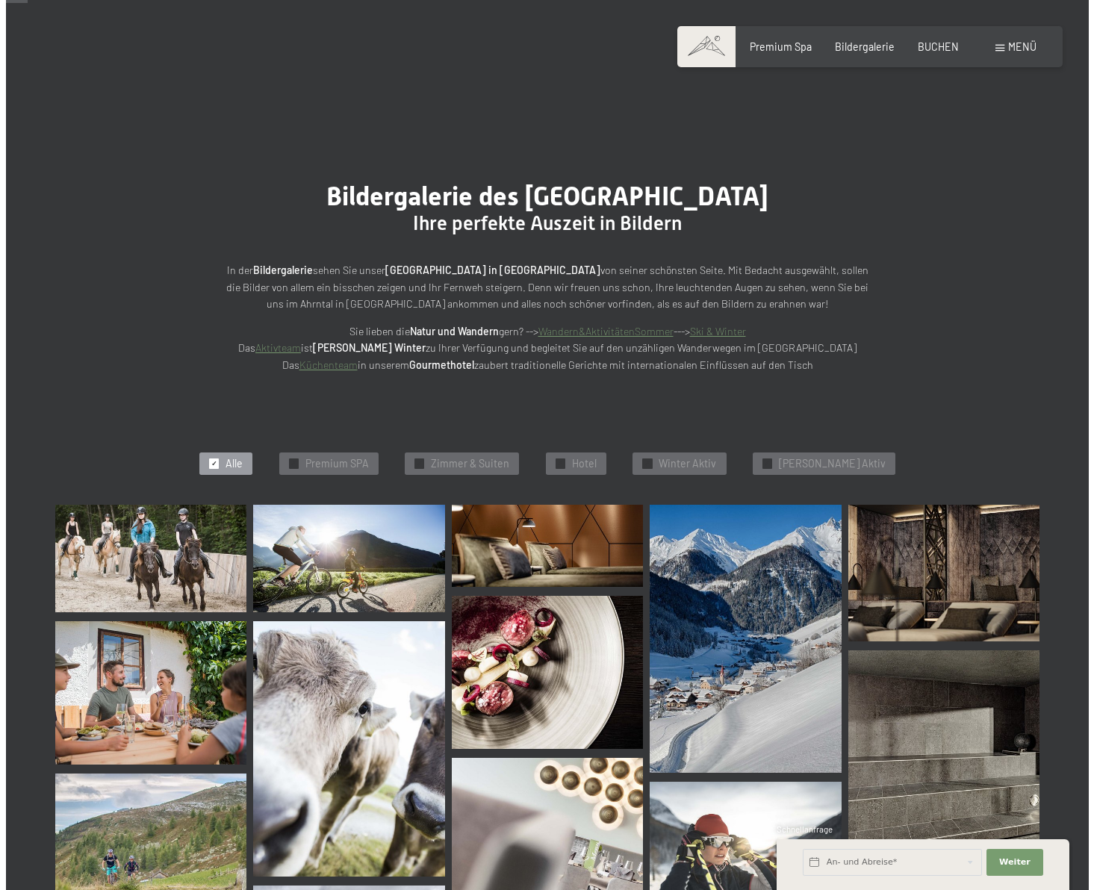
scroll to position [448, 0]
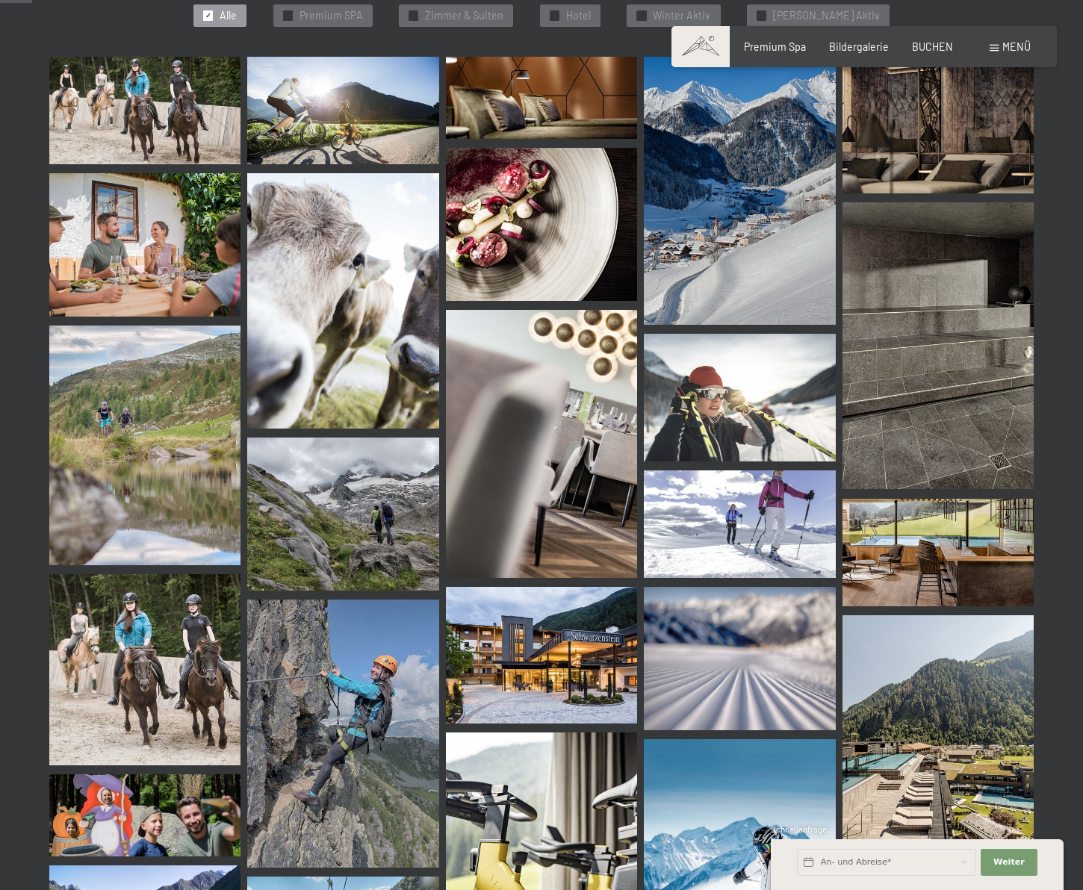
click at [982, 571] on img at bounding box center [937, 553] width 191 height 108
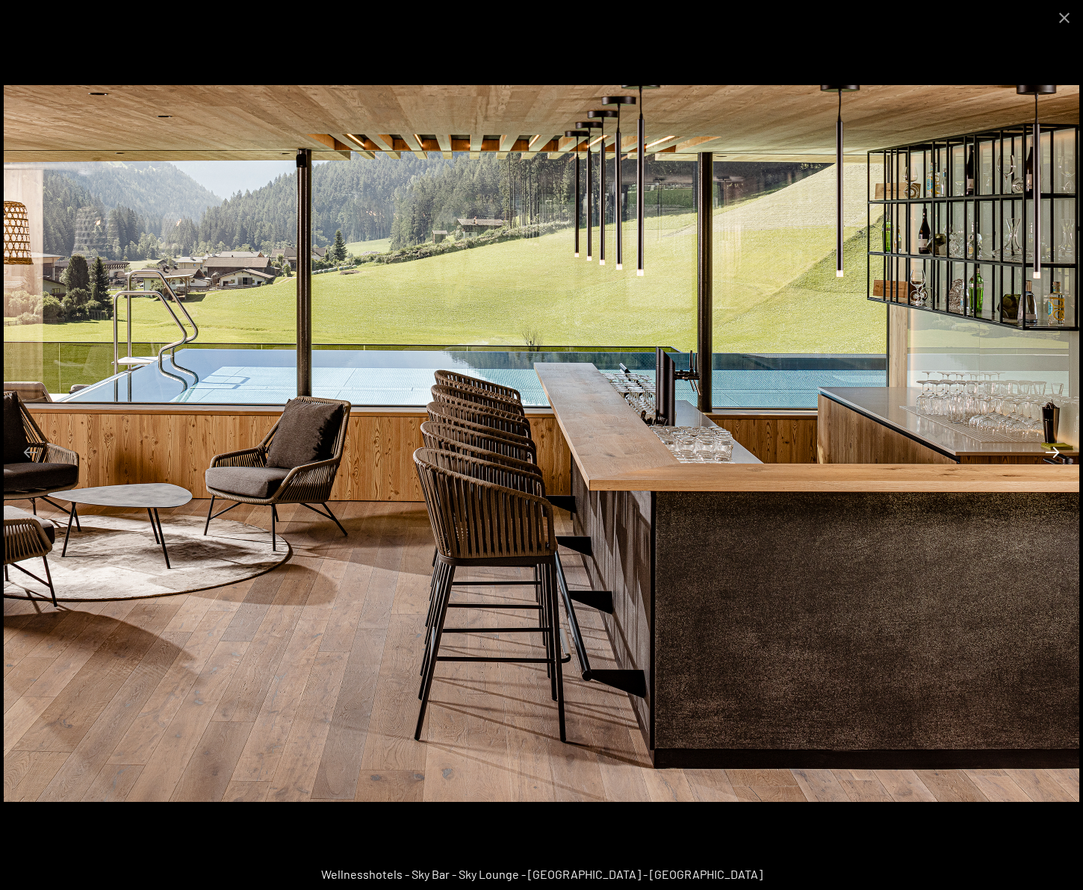
click at [1047, 442] on button "Next slide" at bounding box center [1052, 452] width 31 height 29
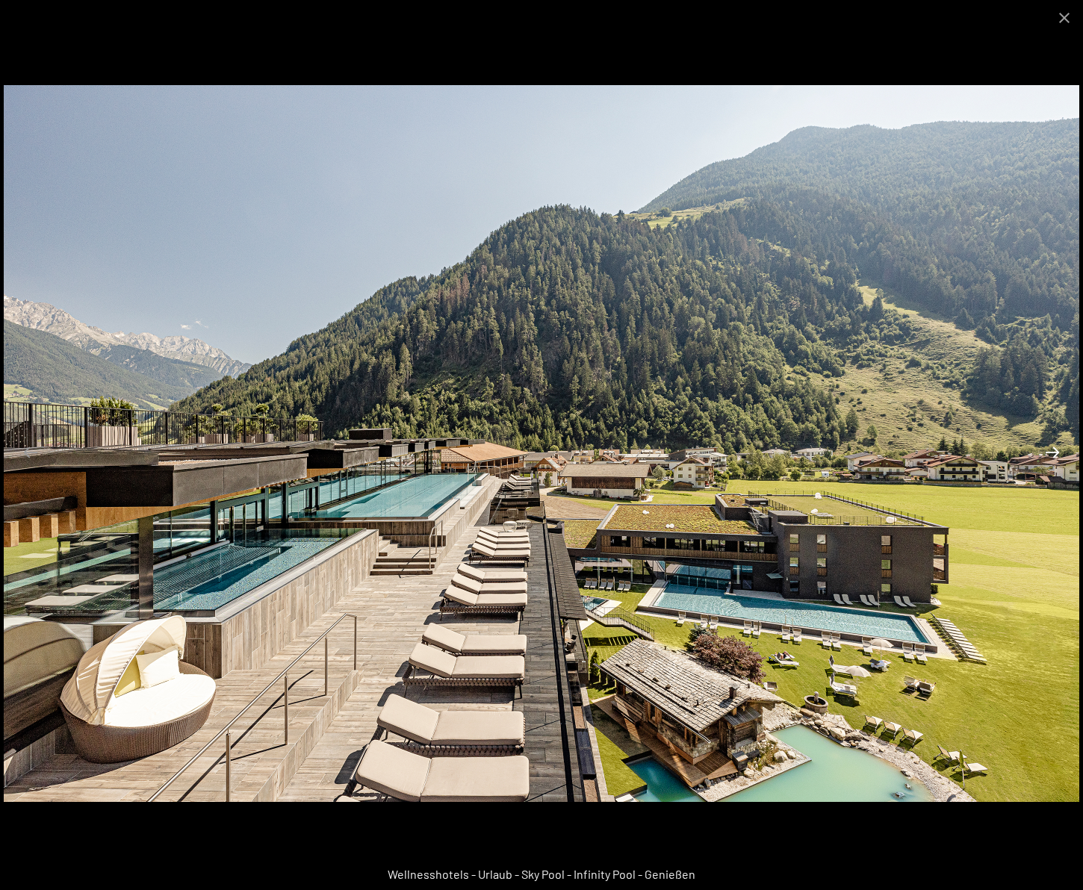
click at [1047, 442] on button "Next slide" at bounding box center [1052, 452] width 31 height 29
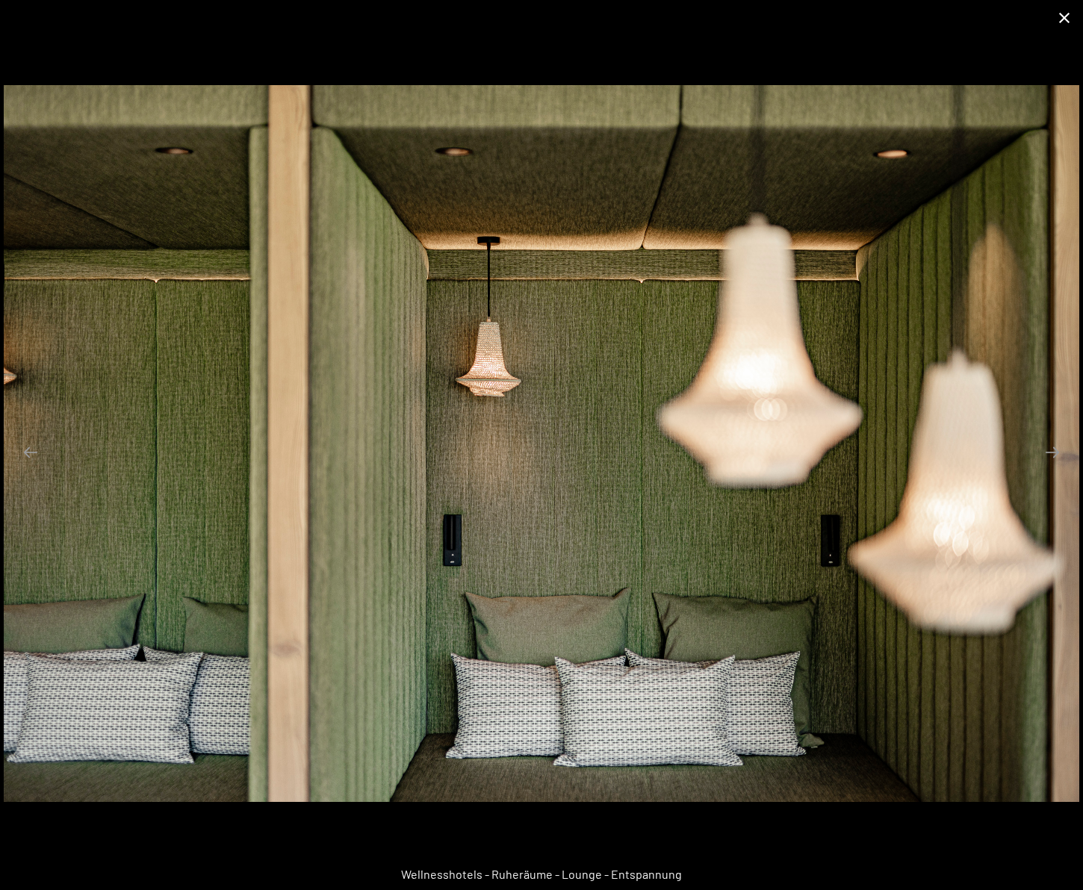
click at [1069, 22] on button "Close gallery" at bounding box center [1064, 17] width 37 height 35
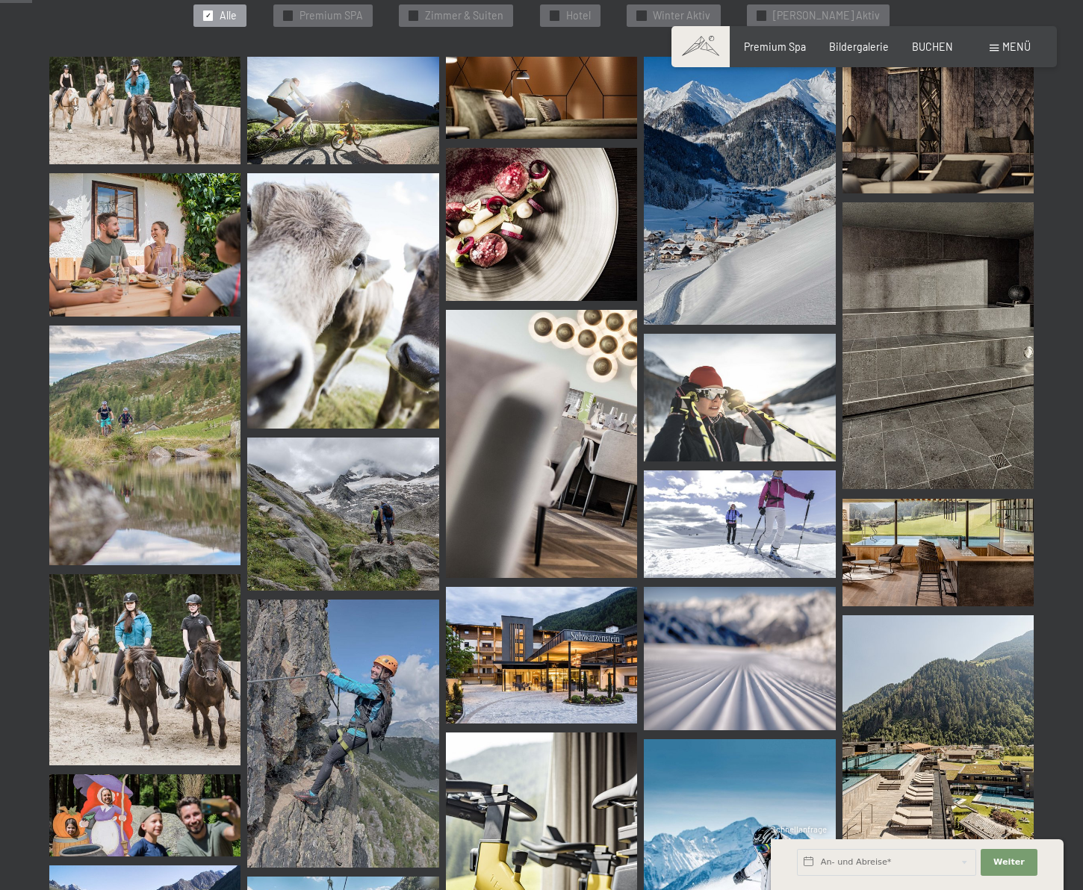
click at [1004, 47] on span "Menü" at bounding box center [1016, 46] width 28 height 13
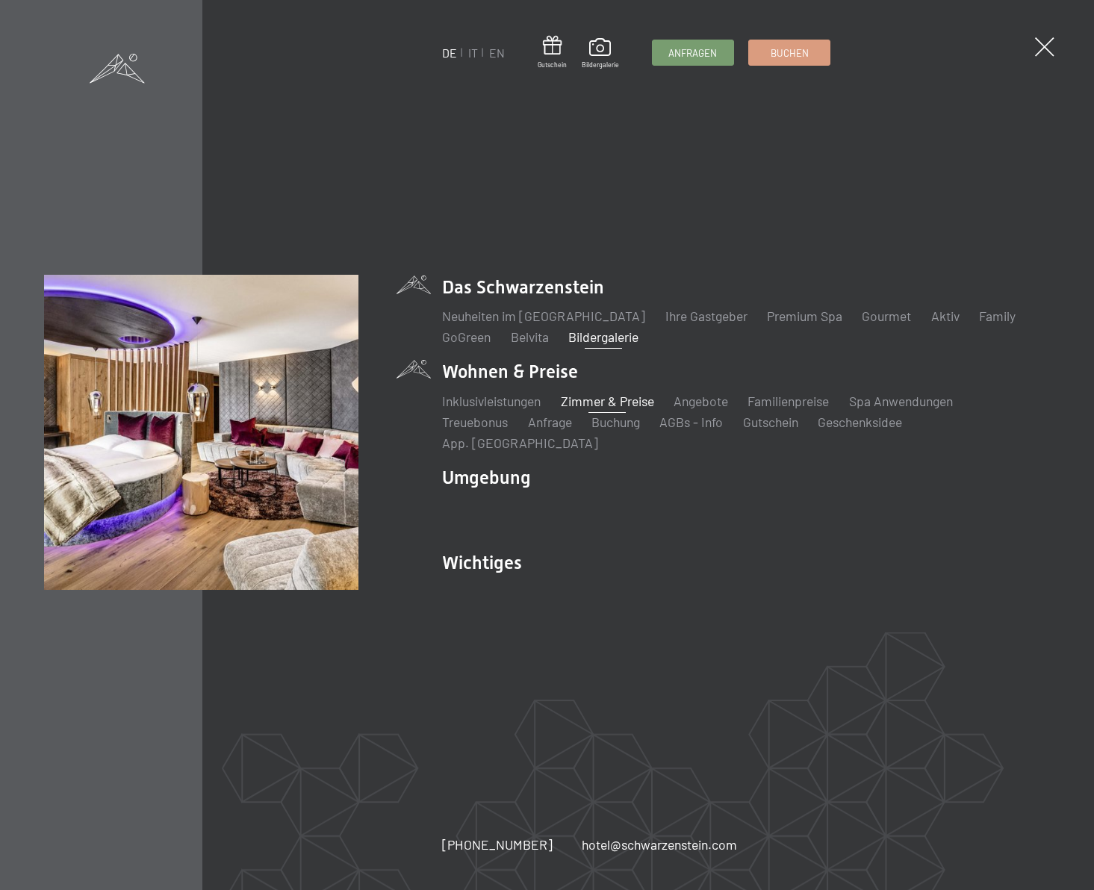
click at [595, 406] on link "Zimmer & Preise" at bounding box center [607, 401] width 93 height 16
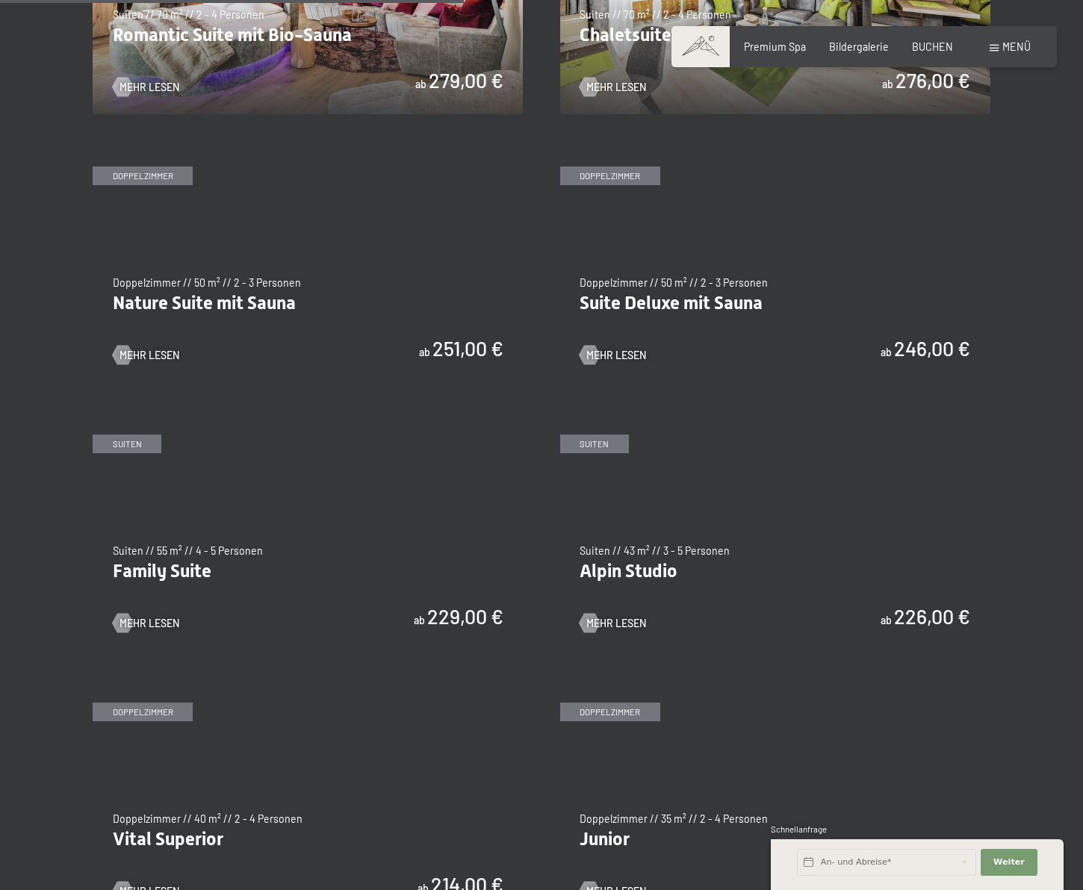
scroll to position [1643, 0]
